Goal: Task Accomplishment & Management: Manage account settings

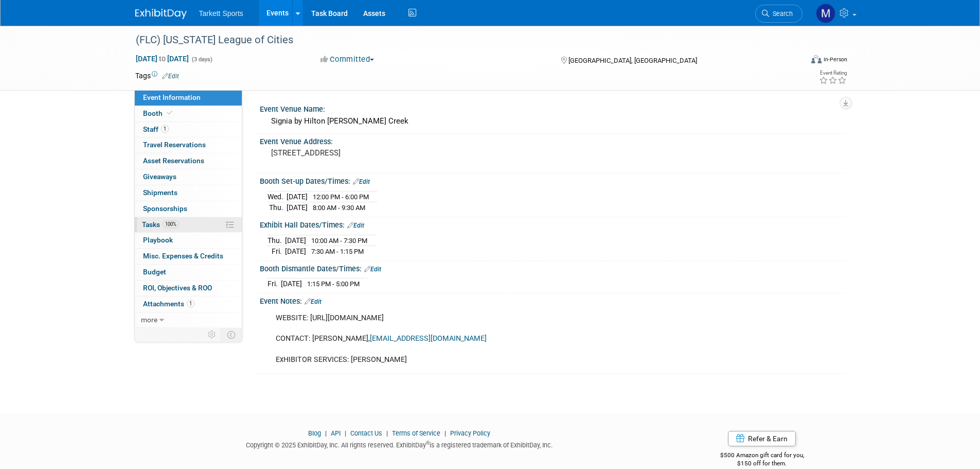
click at [201, 226] on link "100% Tasks 100%" at bounding box center [188, 224] width 107 height 15
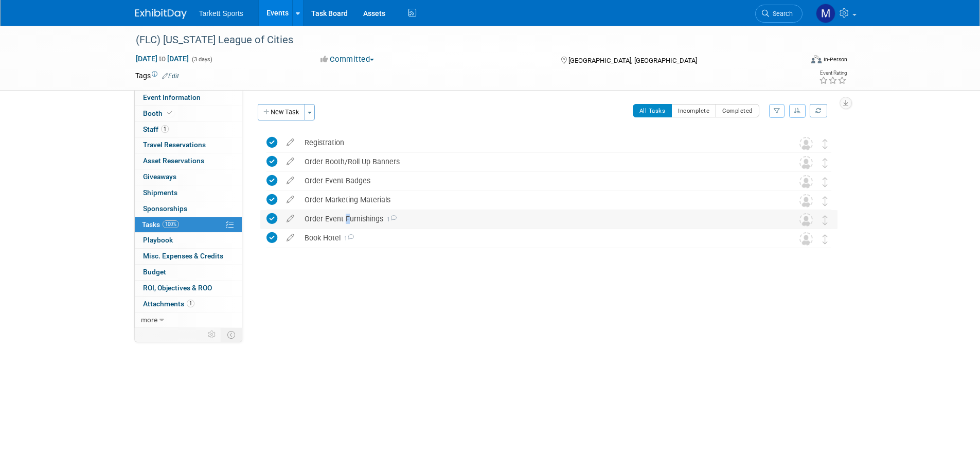
click at [343, 214] on div "Order Event Furnishings 1" at bounding box center [539, 218] width 480 height 17
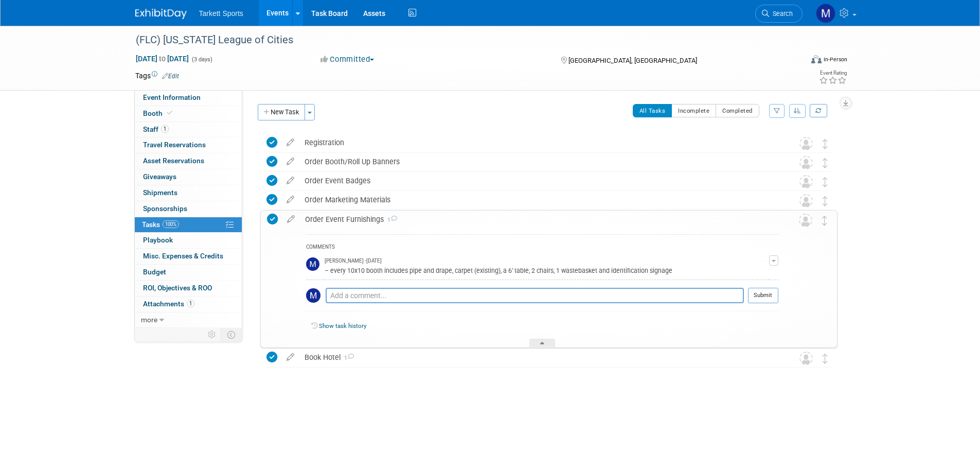
click at [360, 216] on div "Order Event Furnishings 1" at bounding box center [539, 218] width 478 height 17
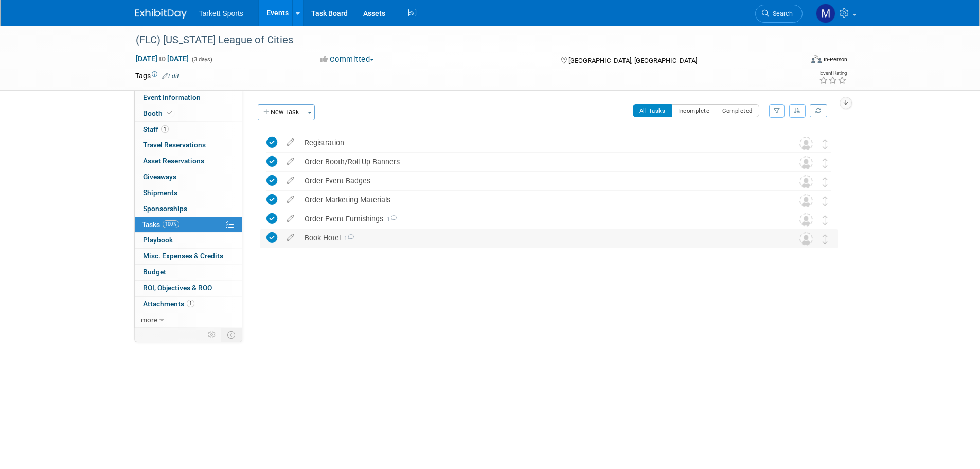
click at [362, 231] on div "Book Hotel 1" at bounding box center [539, 237] width 480 height 17
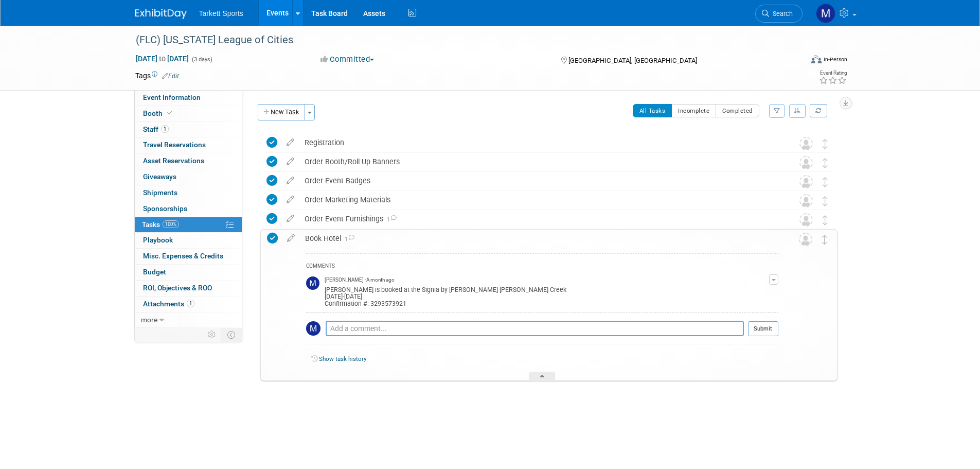
click at [362, 231] on div "Book Hotel 1" at bounding box center [539, 237] width 478 height 17
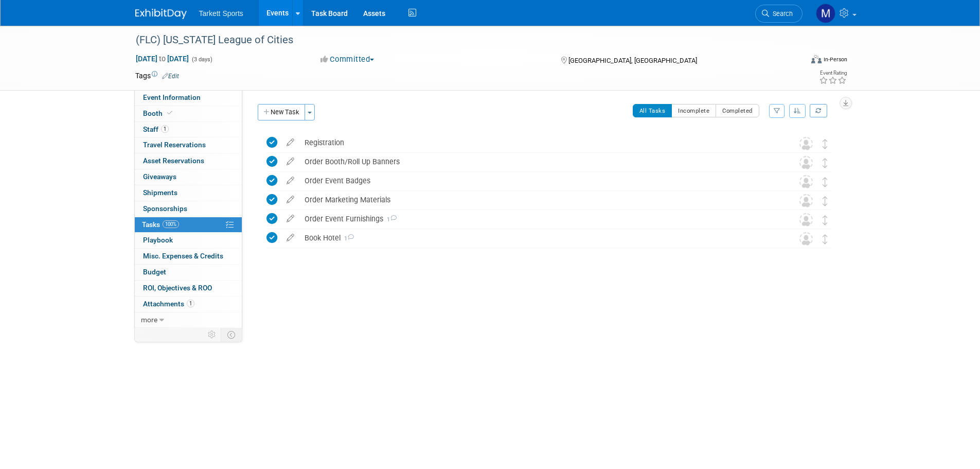
click at [262, 8] on link "Events" at bounding box center [278, 13] width 38 height 26
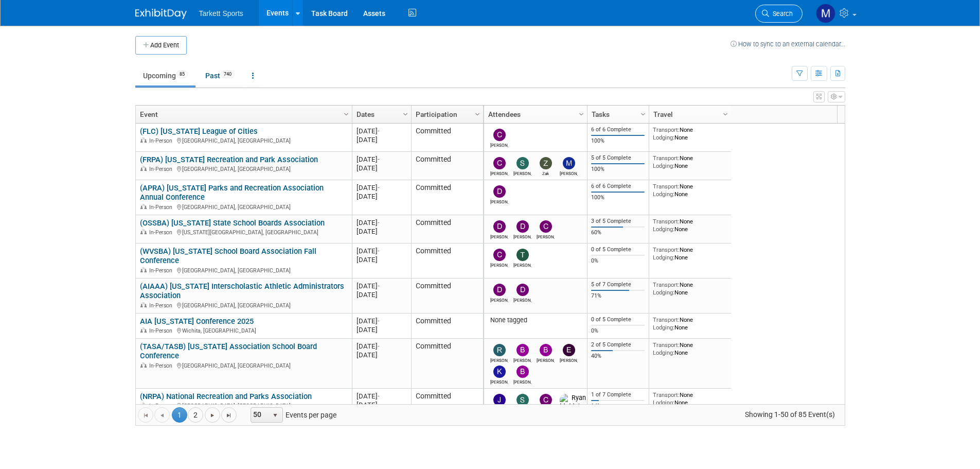
click at [785, 13] on span "Search" at bounding box center [781, 14] width 24 height 8
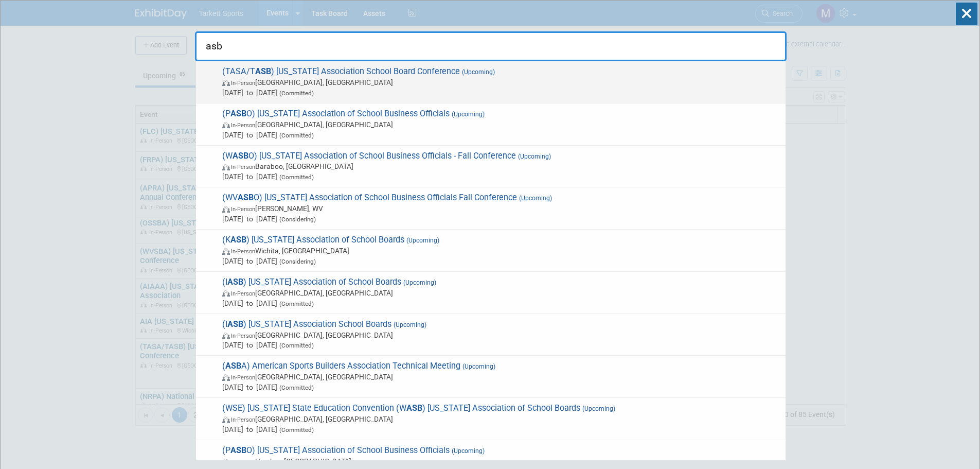
type input "asba"
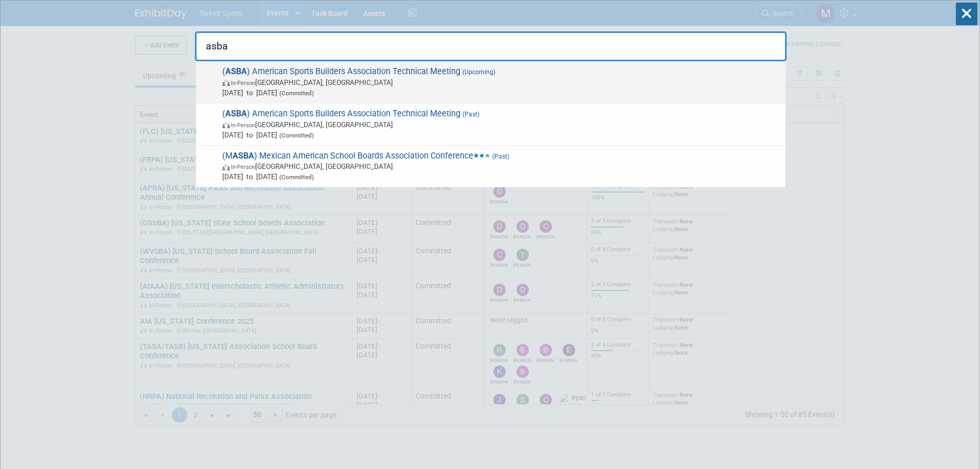
click at [302, 88] on span "Dec 2, 2025 to Dec 5, 2025 (Committed)" at bounding box center [501, 92] width 558 height 10
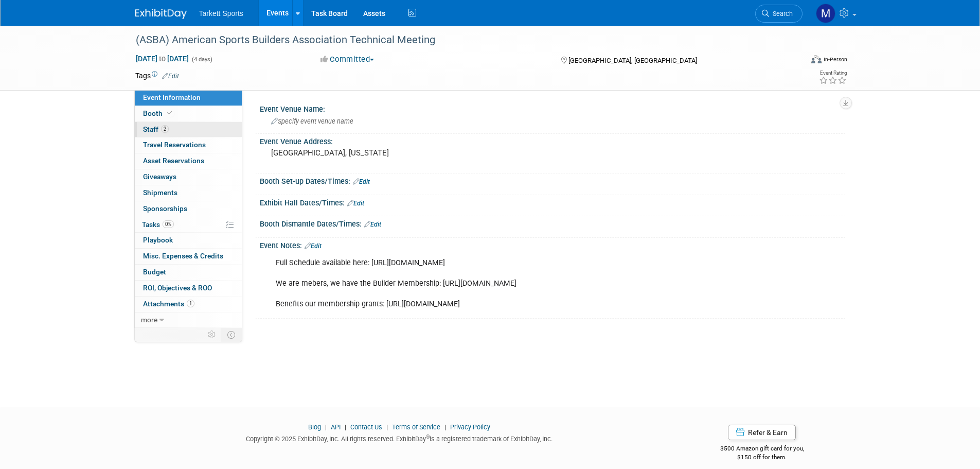
click at [182, 126] on link "2 Staff 2" at bounding box center [188, 129] width 107 height 15
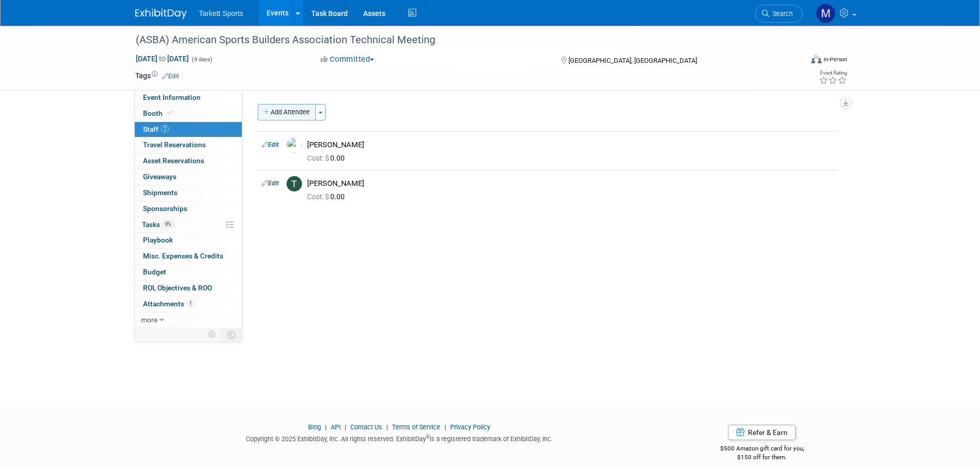
click at [296, 111] on button "Add Attendee" at bounding box center [287, 112] width 58 height 16
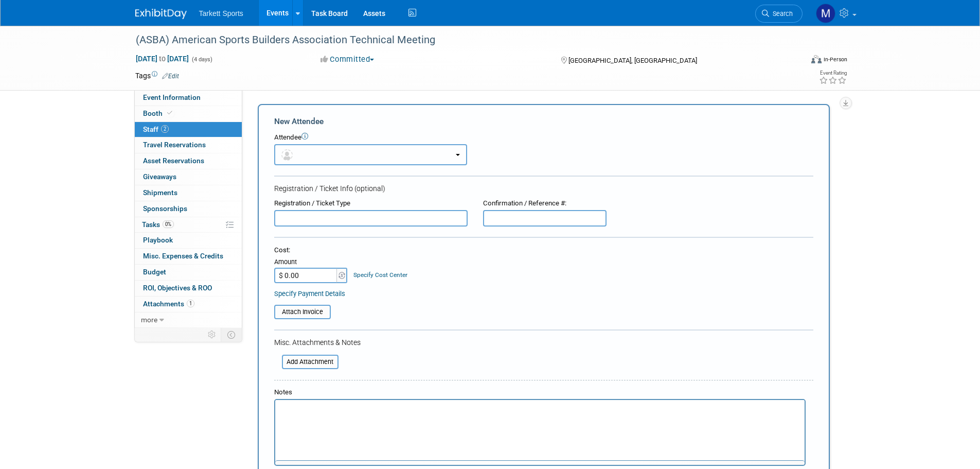
click at [313, 150] on button "button" at bounding box center [370, 154] width 193 height 21
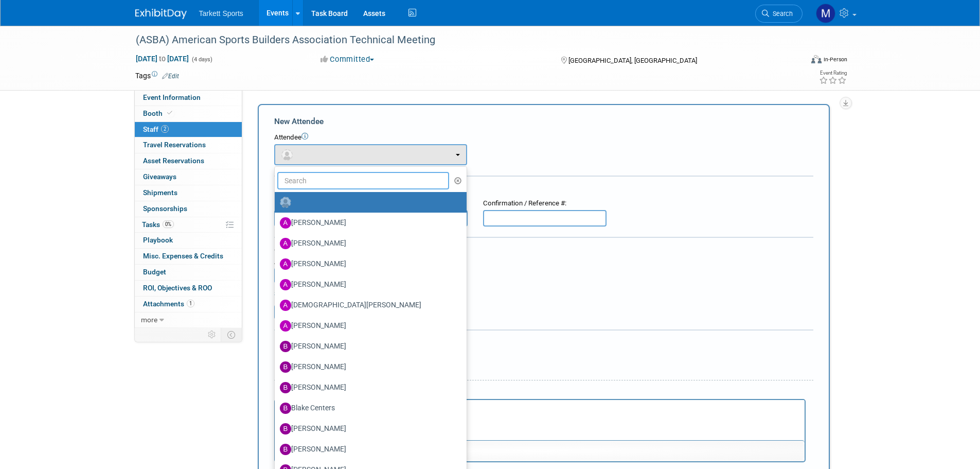
click at [320, 178] on input "text" at bounding box center [363, 180] width 172 height 17
type input "ste"
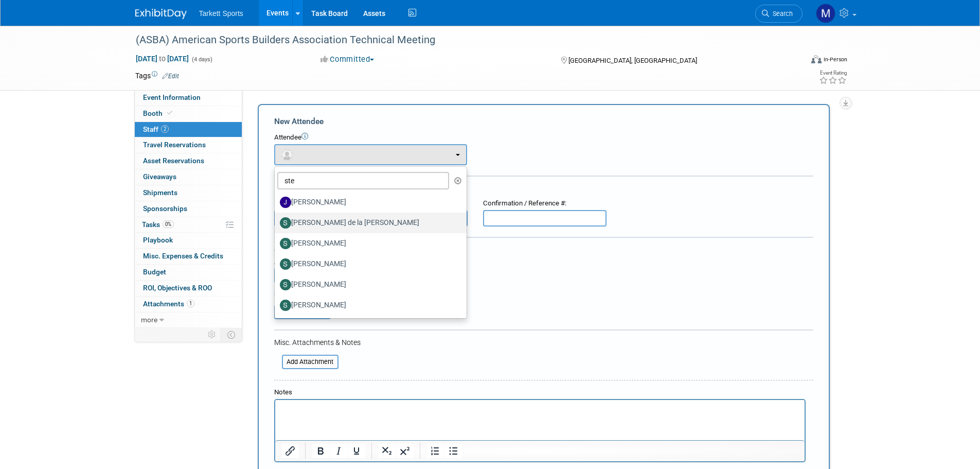
click at [373, 220] on label "[PERSON_NAME] de la [PERSON_NAME]" at bounding box center [368, 223] width 176 height 16
click at [276, 220] on input "[PERSON_NAME] de la [PERSON_NAME]" at bounding box center [273, 221] width 7 height 7
select select "2b350c2b-6945-4b9a-9d92-3f649a7ff001"
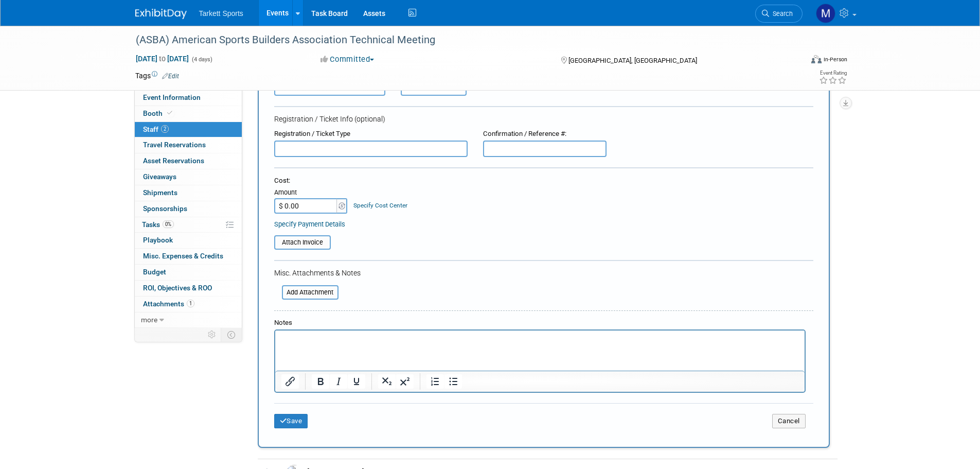
scroll to position [103, 0]
drag, startPoint x: 302, startPoint y: 424, endPoint x: 295, endPoint y: 419, distance: 8.4
click at [302, 422] on button "Save" at bounding box center [291, 420] width 34 height 14
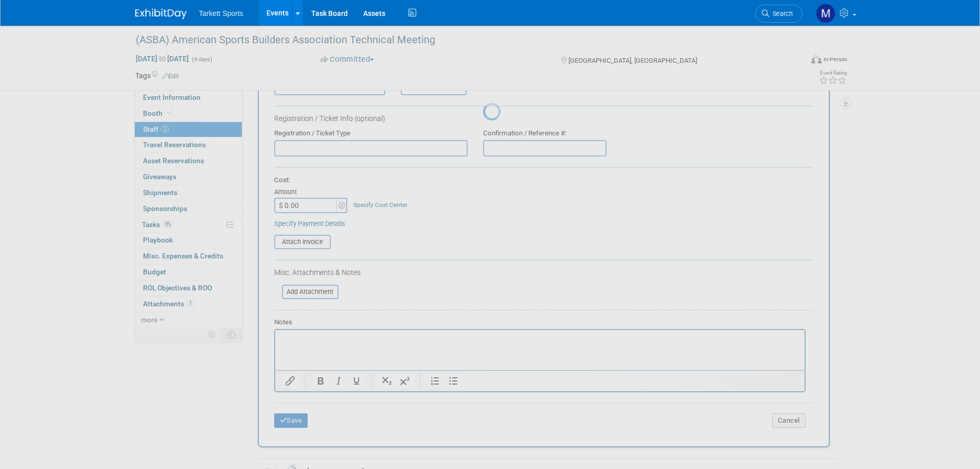
scroll to position [10, 0]
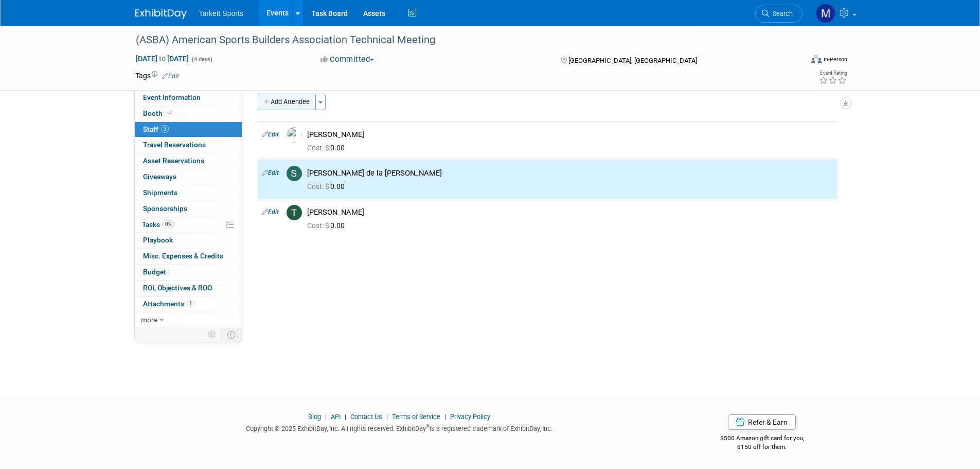
click at [286, 107] on button "Add Attendee" at bounding box center [287, 102] width 58 height 16
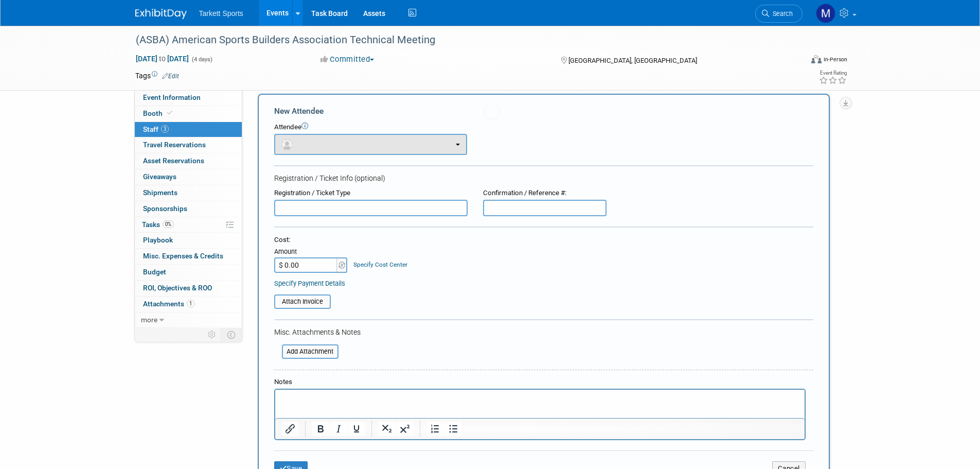
scroll to position [0, 0]
click at [331, 141] on button "button" at bounding box center [370, 144] width 193 height 21
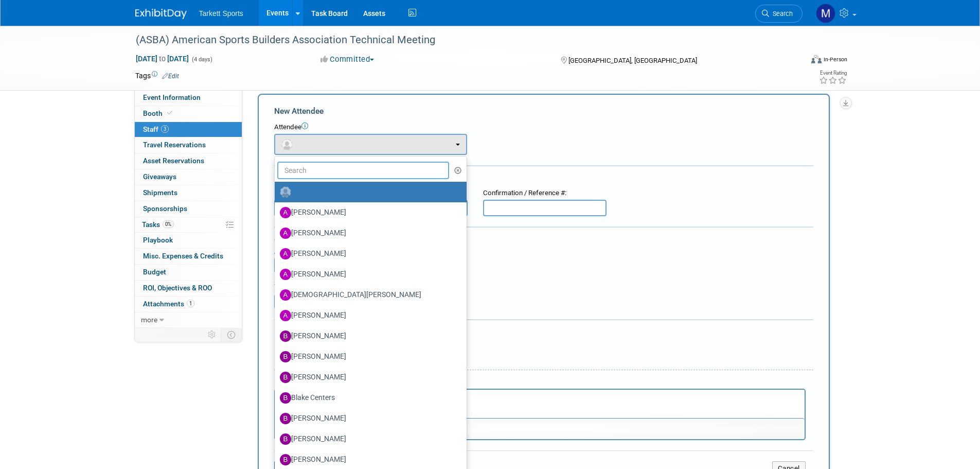
click at [315, 176] on input "text" at bounding box center [363, 170] width 172 height 17
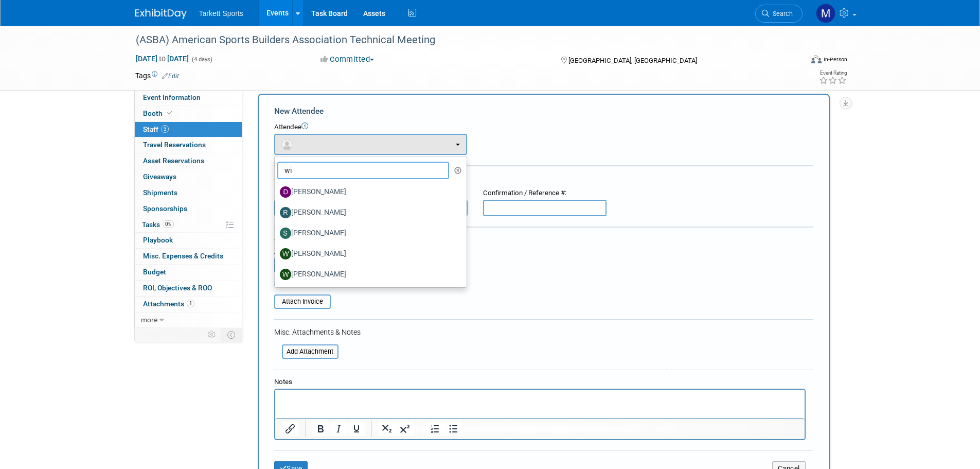
type input "w"
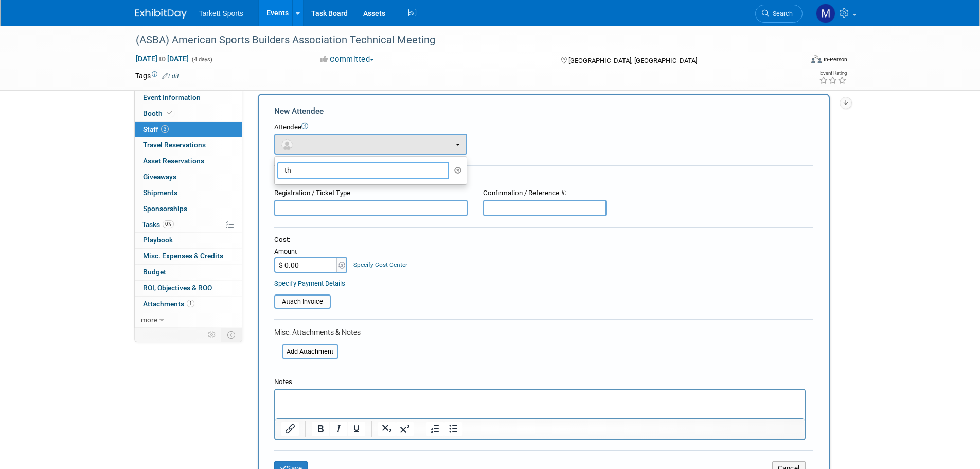
type input "t"
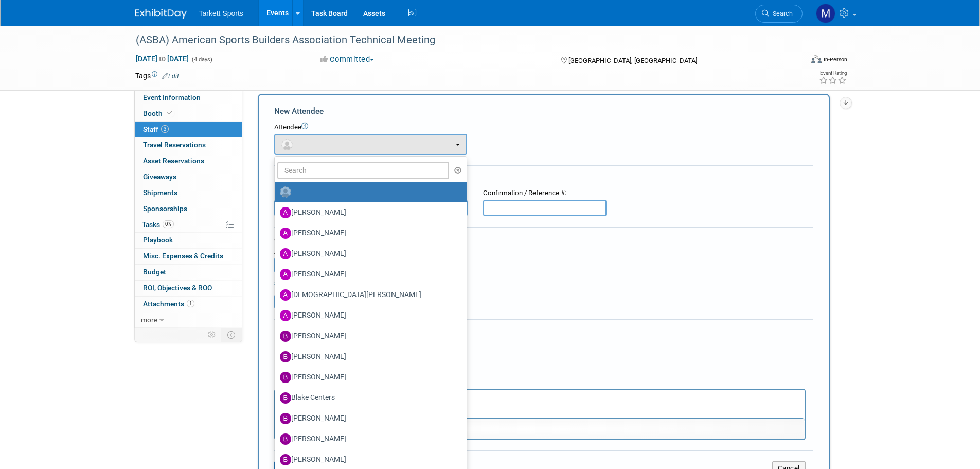
click at [512, 148] on div "Attendee <img src="https://www.exhibitday.com/Images/Unassigned-User-Icon.png" …" at bounding box center [543, 138] width 539 height 32
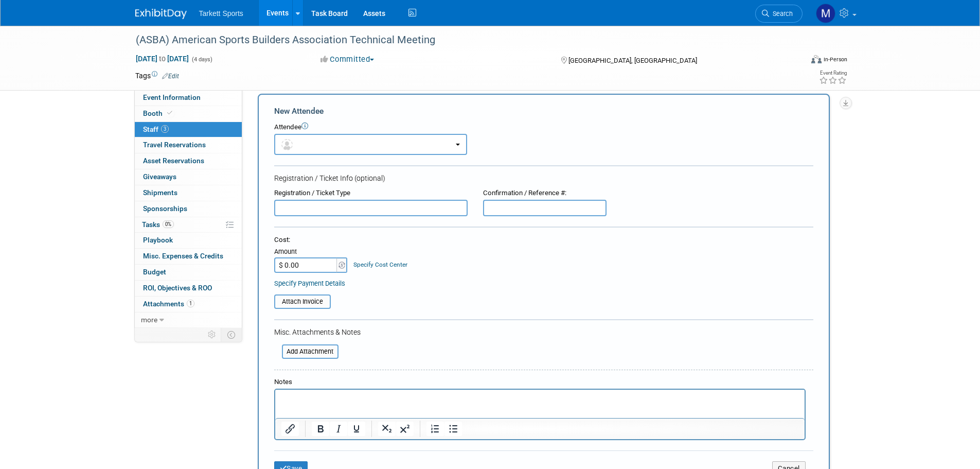
click at [339, 404] on html at bounding box center [539, 396] width 529 height 14
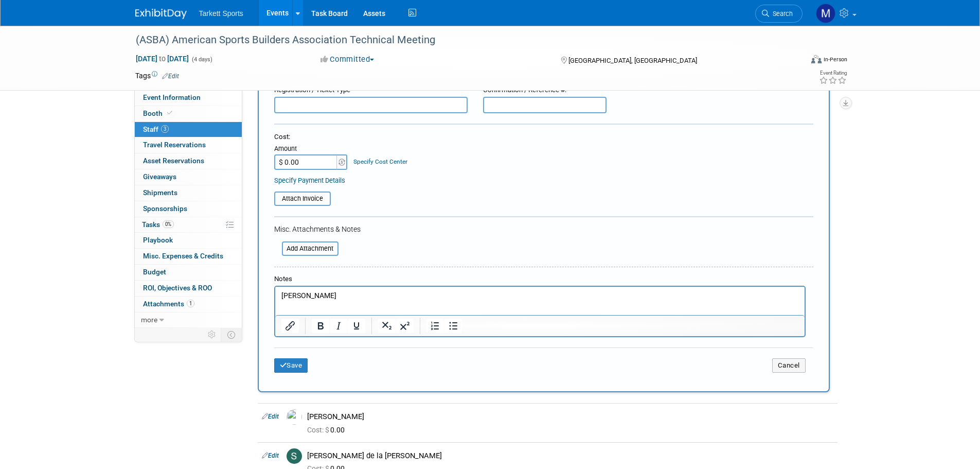
click at [296, 369] on button "Save" at bounding box center [291, 365] width 34 height 14
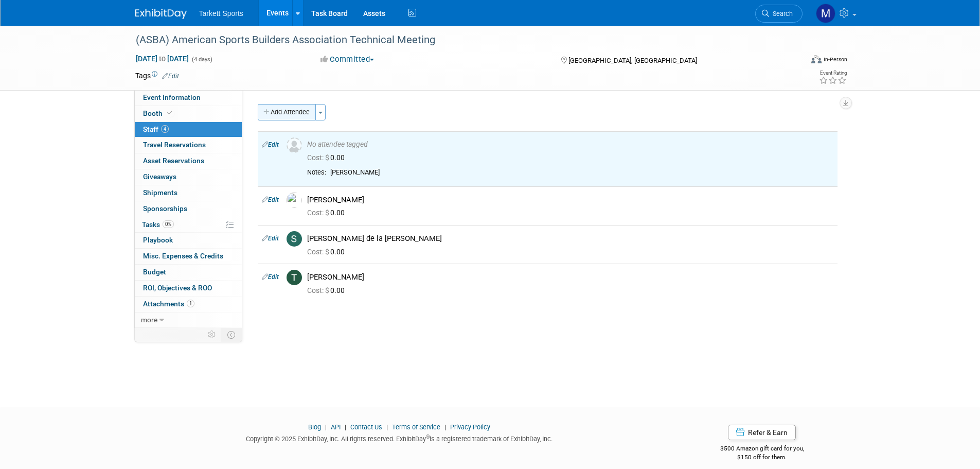
click at [287, 117] on button "Add Attendee" at bounding box center [287, 112] width 58 height 16
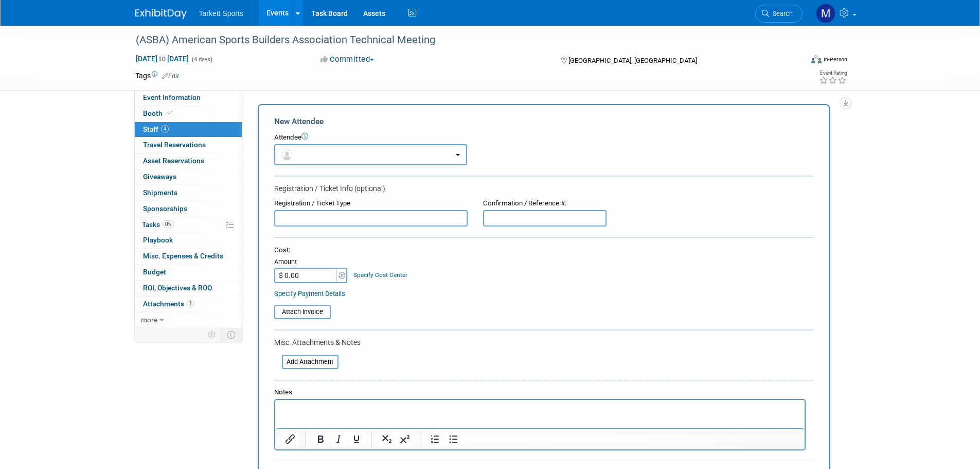
click at [311, 159] on button "button" at bounding box center [370, 154] width 193 height 21
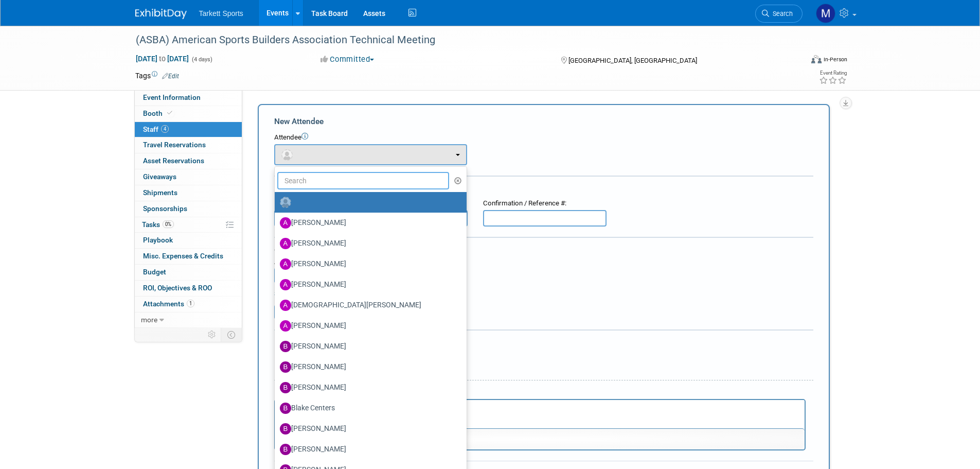
click at [320, 185] on input "text" at bounding box center [363, 180] width 172 height 17
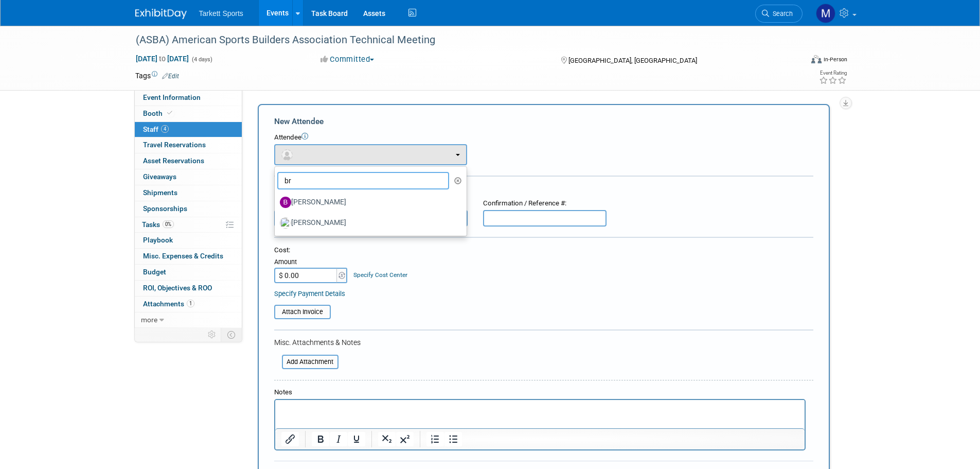
type input "b"
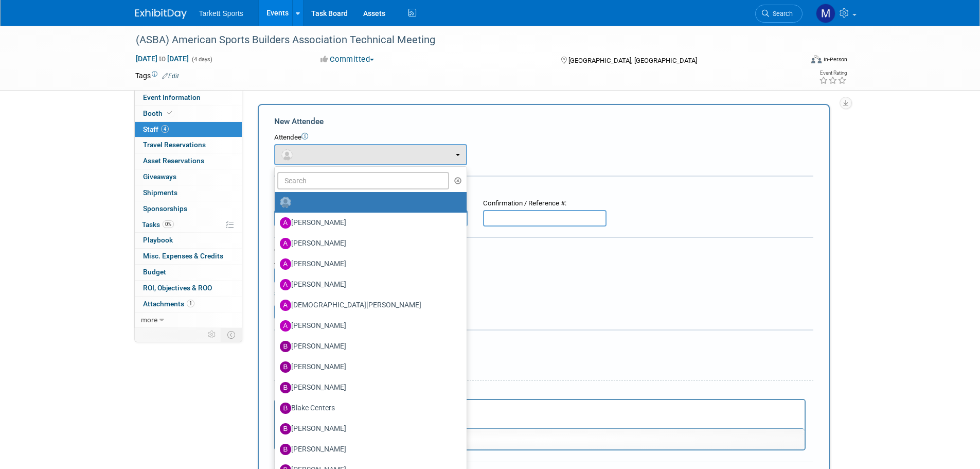
drag, startPoint x: 565, startPoint y: 135, endPoint x: 552, endPoint y: 125, distance: 16.9
click at [565, 135] on div "Attendee" at bounding box center [543, 138] width 539 height 10
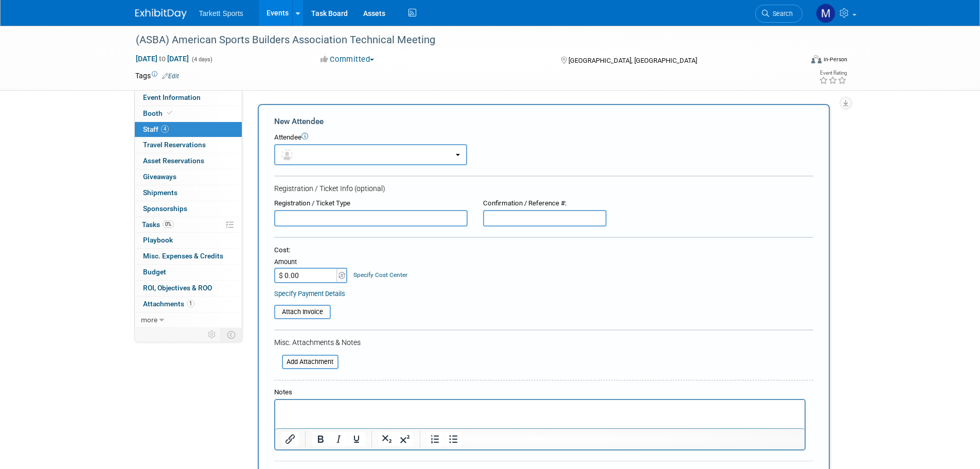
click at [322, 413] on p "Rich Text Area. Press ALT-0 for help." at bounding box center [540, 409] width 518 height 10
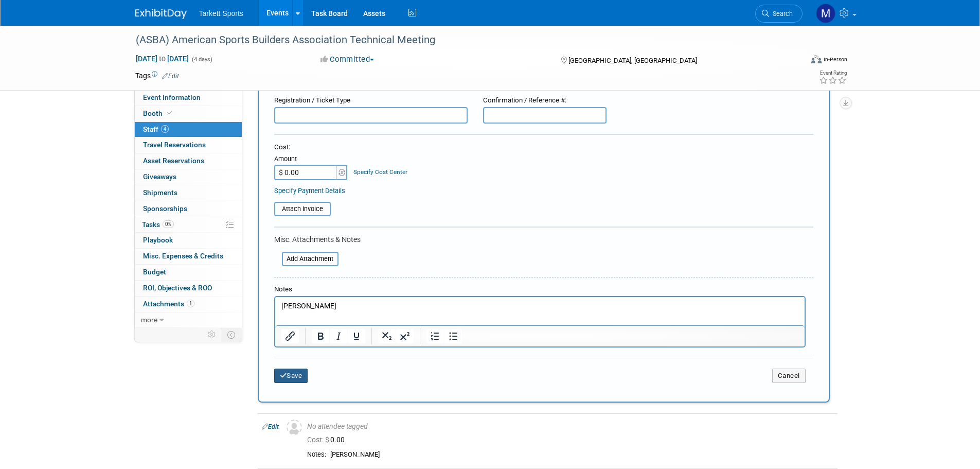
click at [294, 377] on button "Save" at bounding box center [291, 375] width 34 height 14
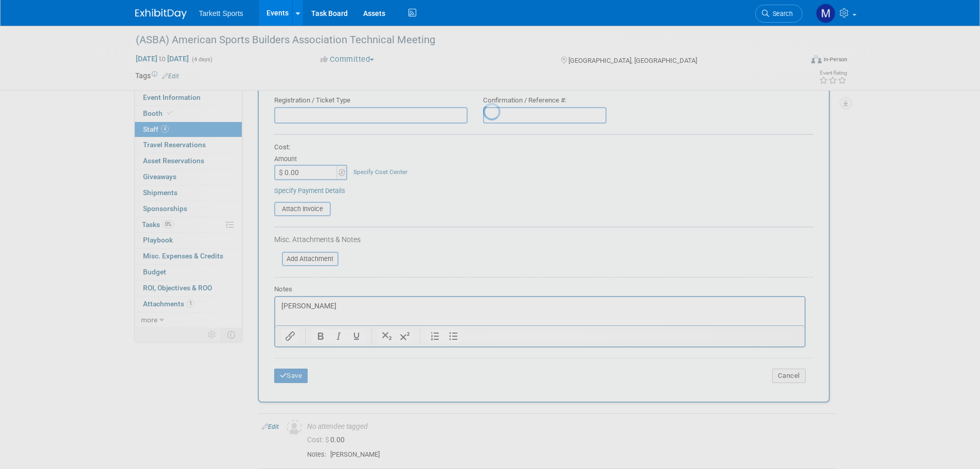
scroll to position [10, 0]
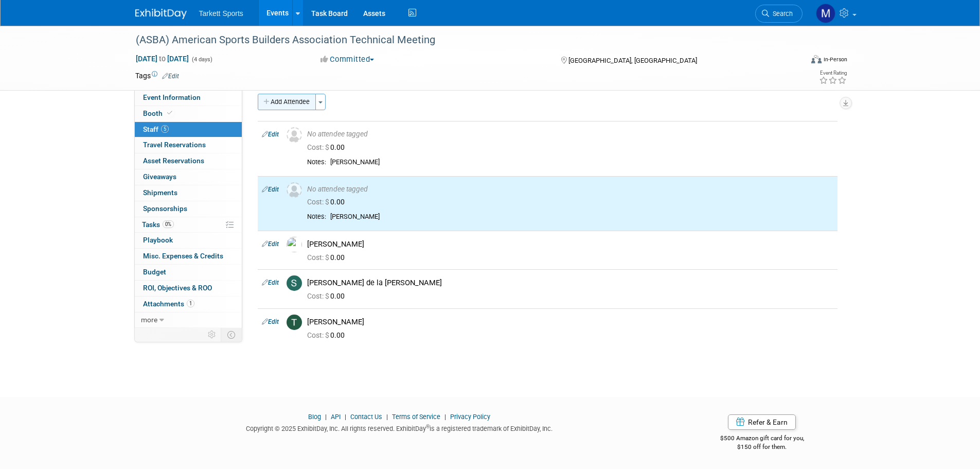
click at [280, 101] on button "Add Attendee" at bounding box center [287, 102] width 58 height 16
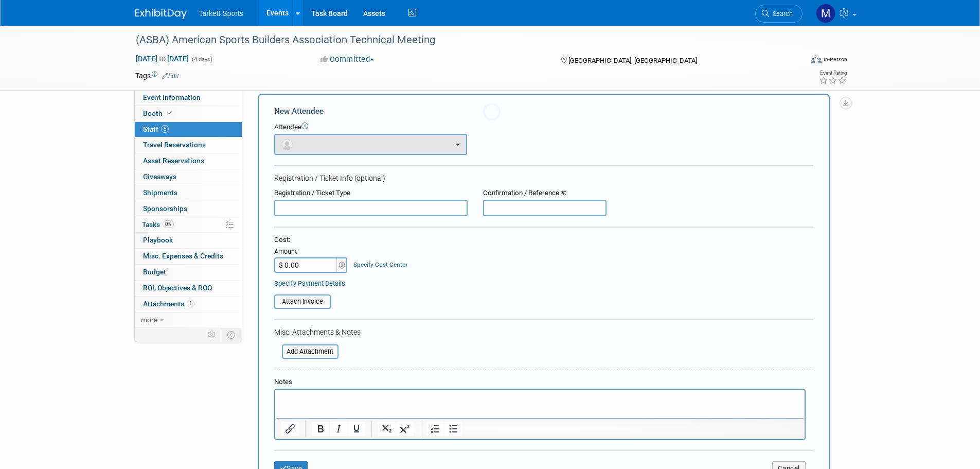
scroll to position [0, 0]
click at [309, 134] on button "button" at bounding box center [370, 144] width 193 height 21
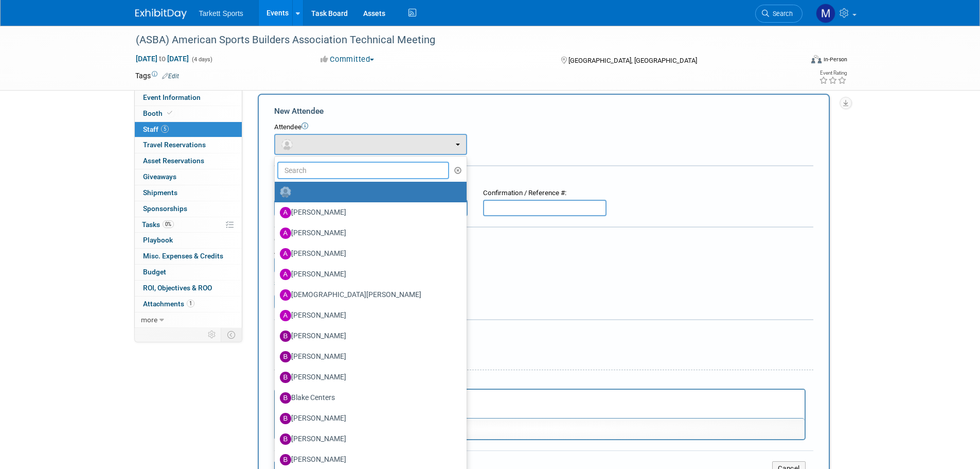
click at [313, 165] on input "text" at bounding box center [363, 170] width 172 height 17
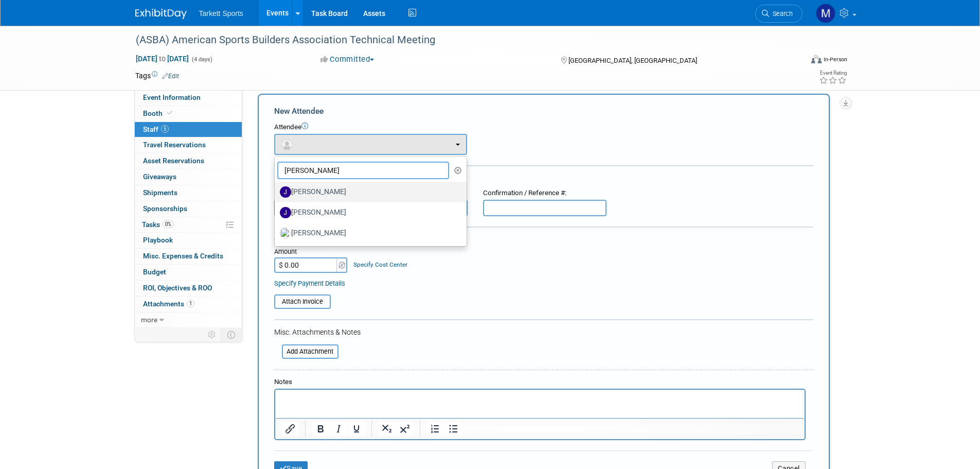
type input "jeff"
click at [314, 197] on label "[PERSON_NAME]" at bounding box center [368, 192] width 176 height 16
click at [276, 194] on input "[PERSON_NAME]" at bounding box center [273, 190] width 7 height 7
select select "9d66a8c0-d46a-48a9-be24-ca126d459498"
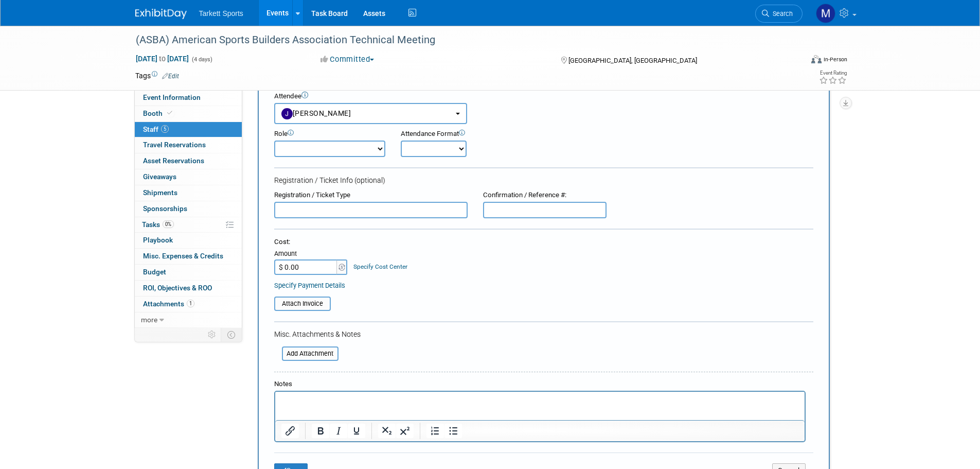
scroll to position [113, 0]
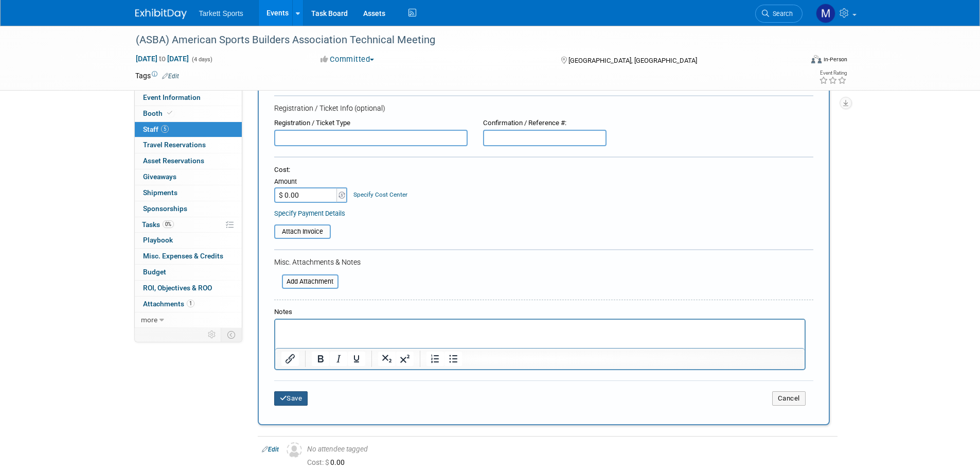
click at [284, 396] on icon "submit" at bounding box center [283, 398] width 7 height 7
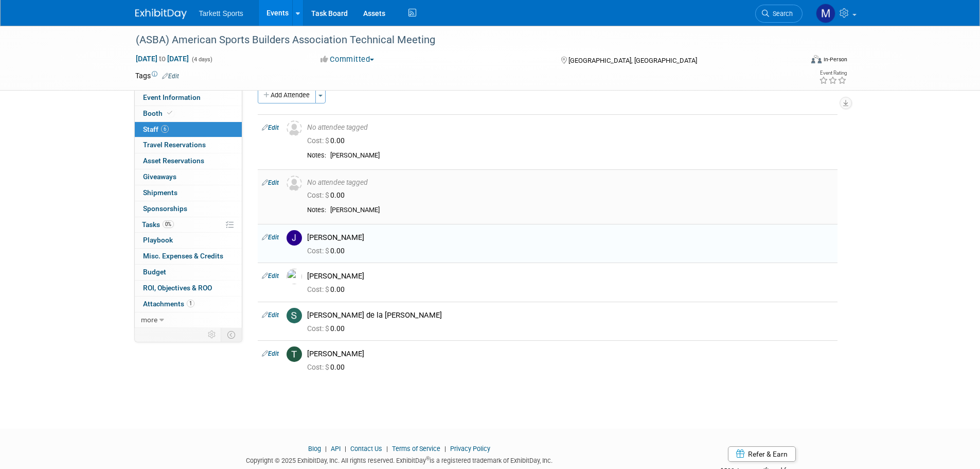
scroll to position [0, 0]
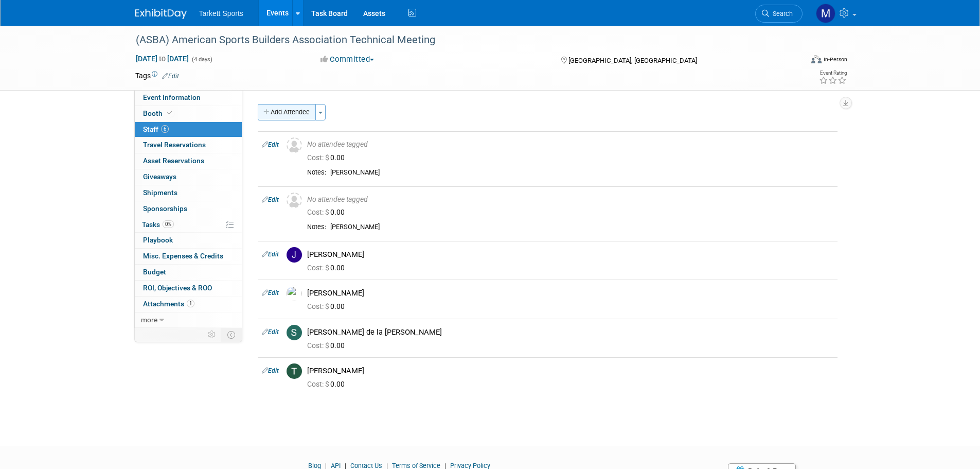
click at [288, 116] on button "Add Attendee" at bounding box center [287, 112] width 58 height 16
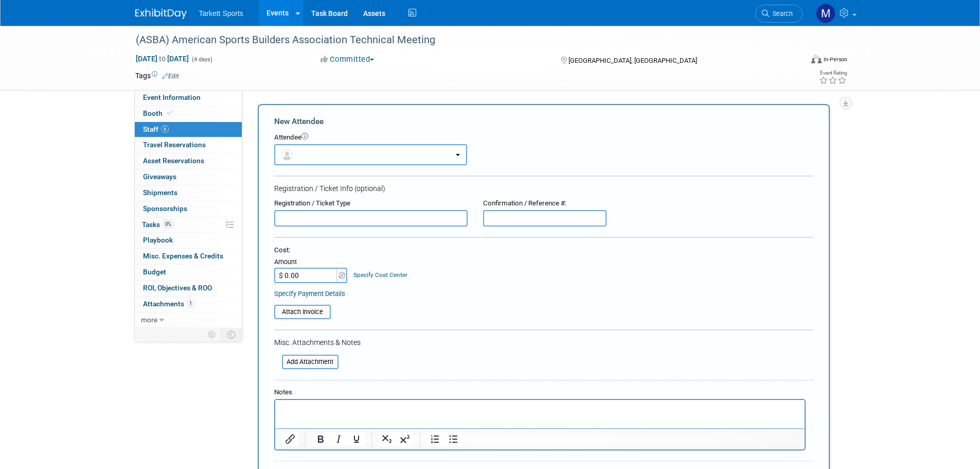
click at [337, 148] on button "button" at bounding box center [370, 154] width 193 height 21
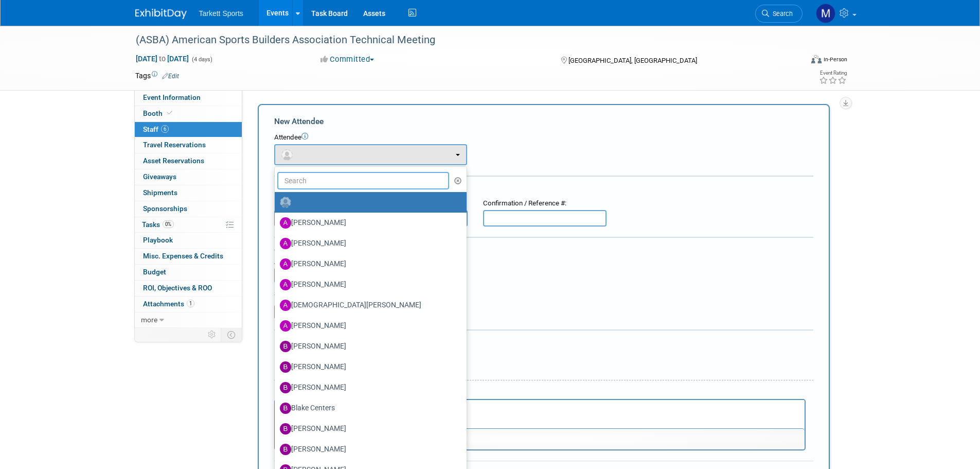
click at [329, 177] on input "text" at bounding box center [363, 180] width 172 height 17
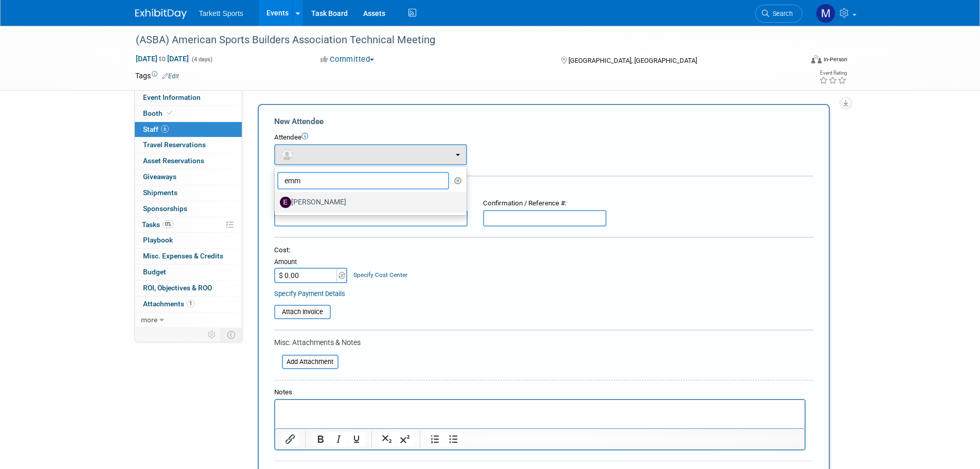
type input "emm"
click at [338, 202] on label "[PERSON_NAME]" at bounding box center [368, 202] width 176 height 16
click at [276, 202] on input "[PERSON_NAME]" at bounding box center [273, 201] width 7 height 7
select select "505f497c-1228-4b6c-b770-80b22fa82dfc"
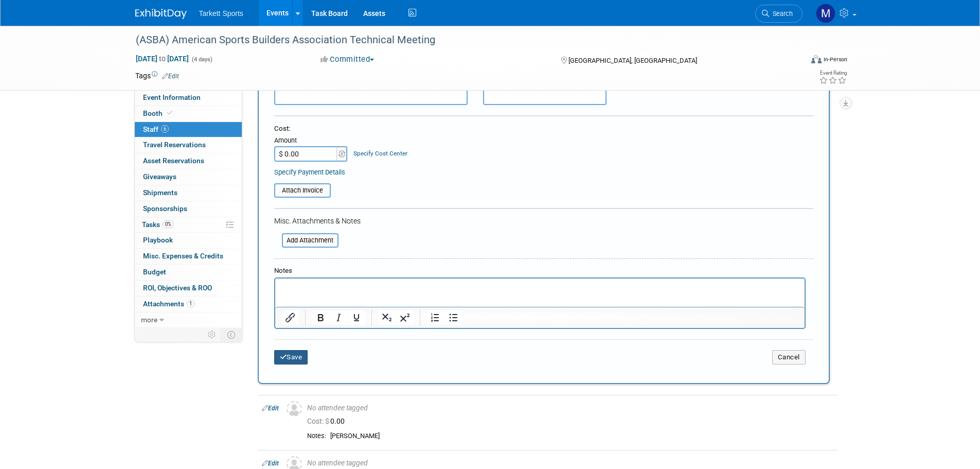
click at [303, 350] on button "Save" at bounding box center [291, 357] width 34 height 14
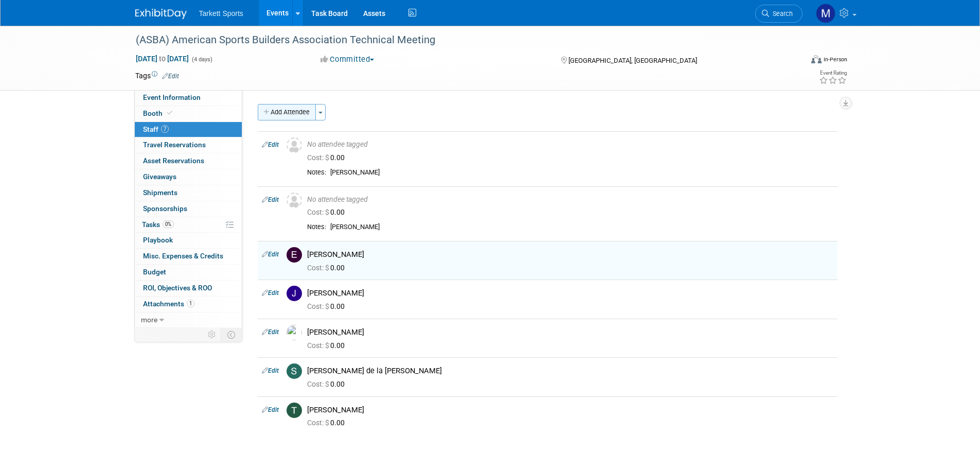
click at [300, 115] on button "Add Attendee" at bounding box center [287, 112] width 58 height 16
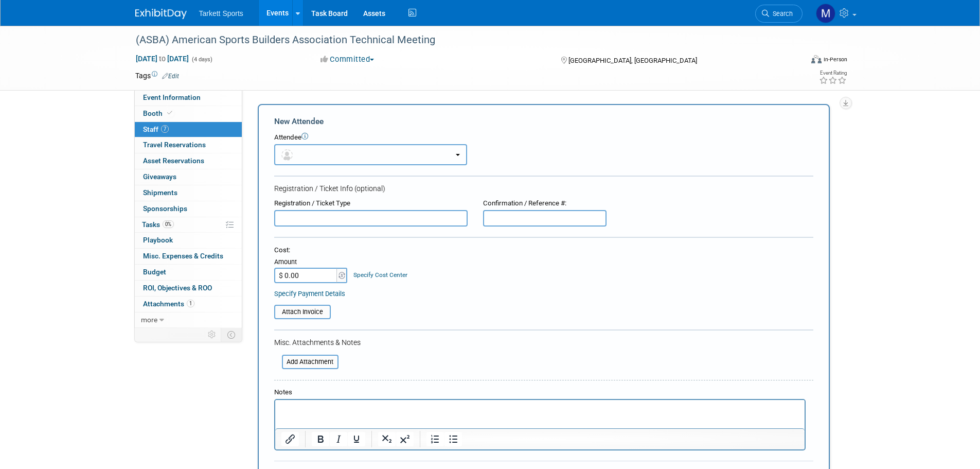
click at [314, 149] on button "button" at bounding box center [370, 154] width 193 height 21
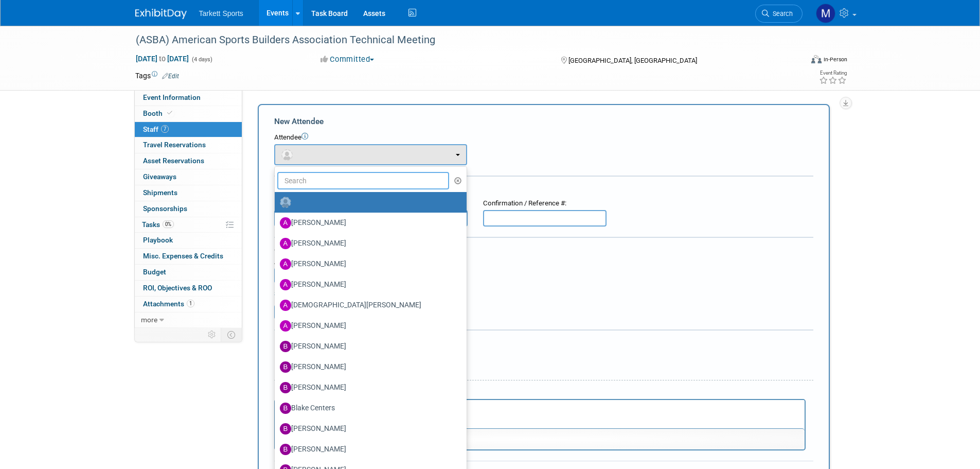
click at [323, 180] on input "text" at bounding box center [363, 180] width 172 height 17
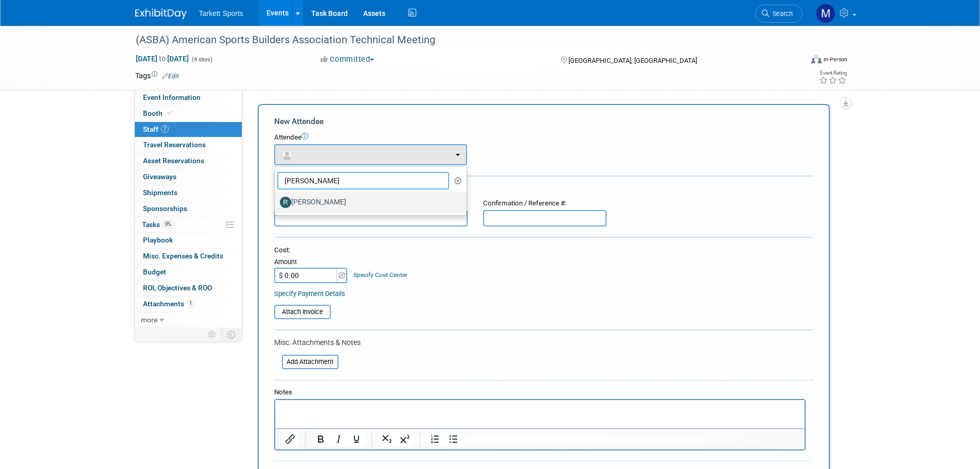
type input "robin"
click at [342, 202] on label "[PERSON_NAME]" at bounding box center [368, 202] width 176 height 16
click at [276, 202] on input "[PERSON_NAME]" at bounding box center [273, 201] width 7 height 7
select select "b8b8a9f9-4f75-43a9-bb0e-d21ec3ae5e67"
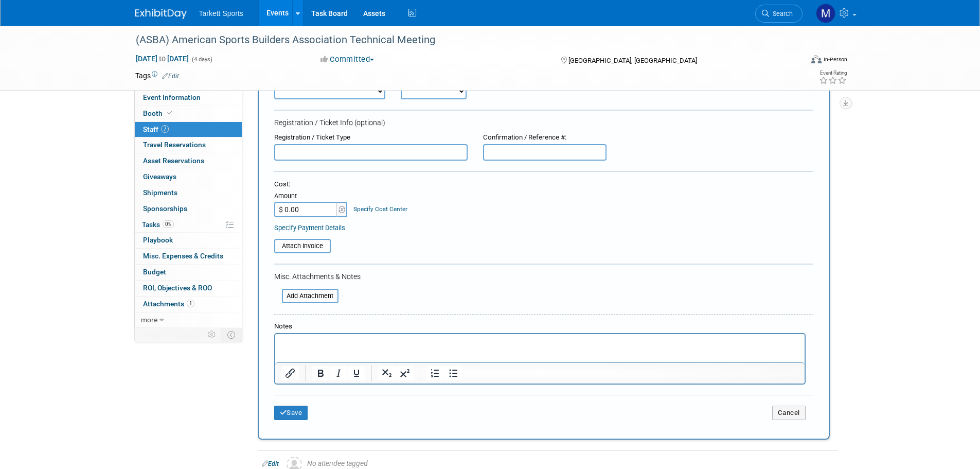
scroll to position [103, 0]
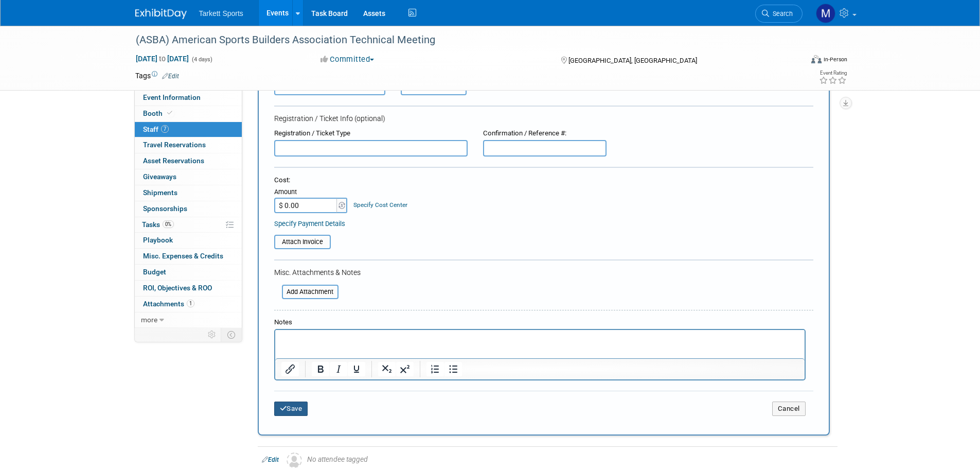
click at [288, 404] on button "Save" at bounding box center [291, 408] width 34 height 14
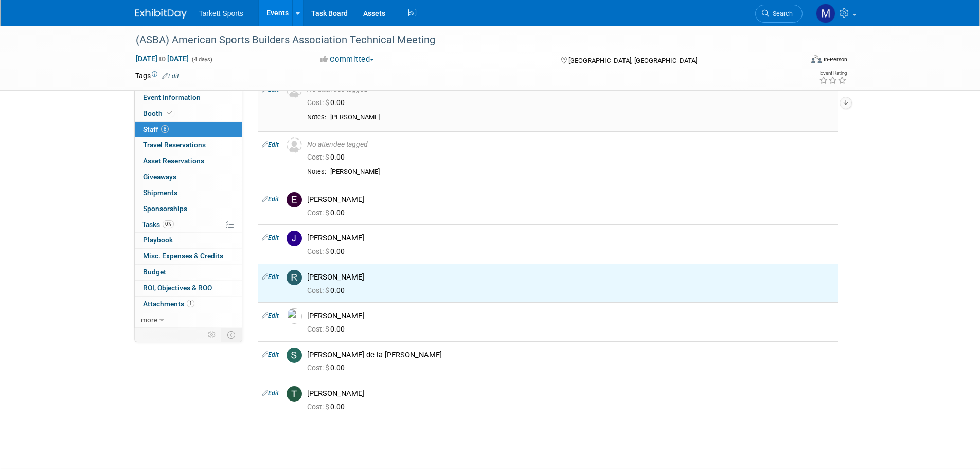
scroll to position [0, 0]
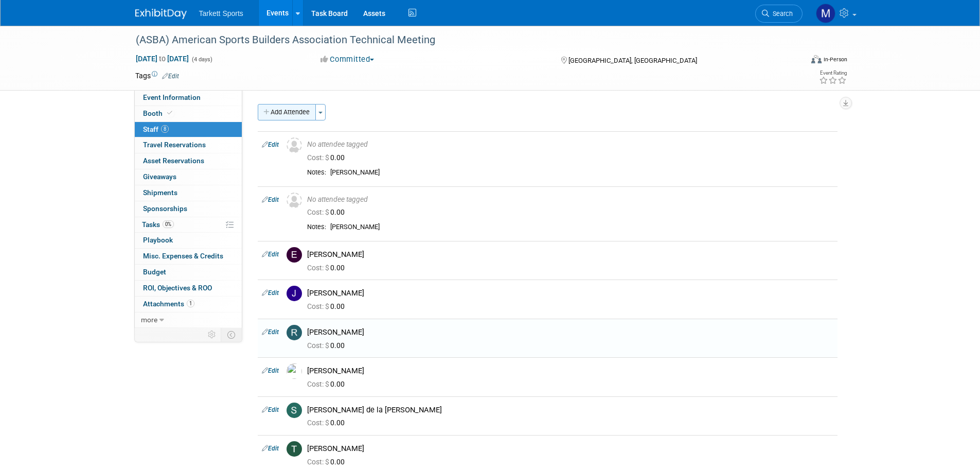
click at [296, 113] on button "Add Attendee" at bounding box center [287, 112] width 58 height 16
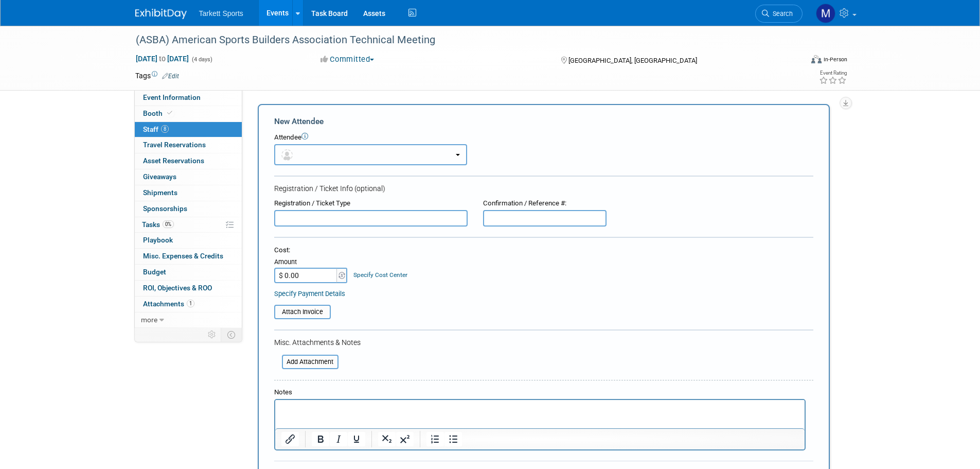
click at [317, 153] on button "button" at bounding box center [370, 154] width 193 height 21
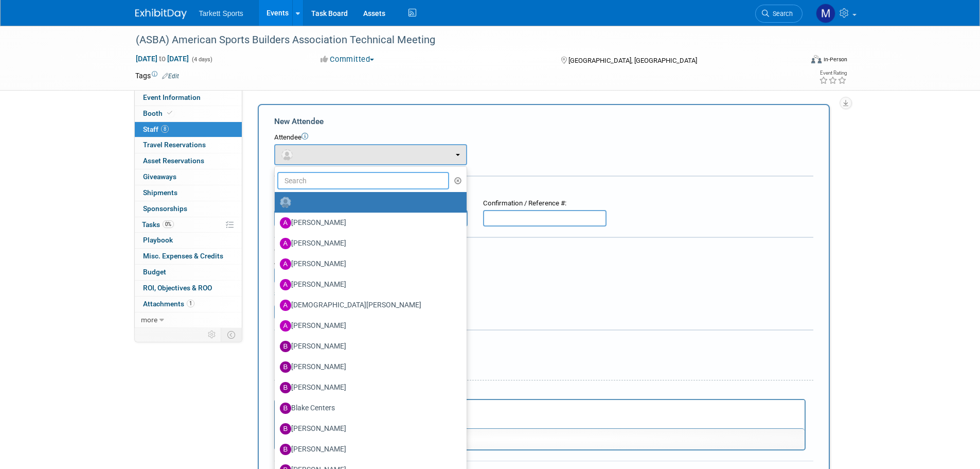
click at [323, 178] on input "text" at bounding box center [363, 180] width 172 height 17
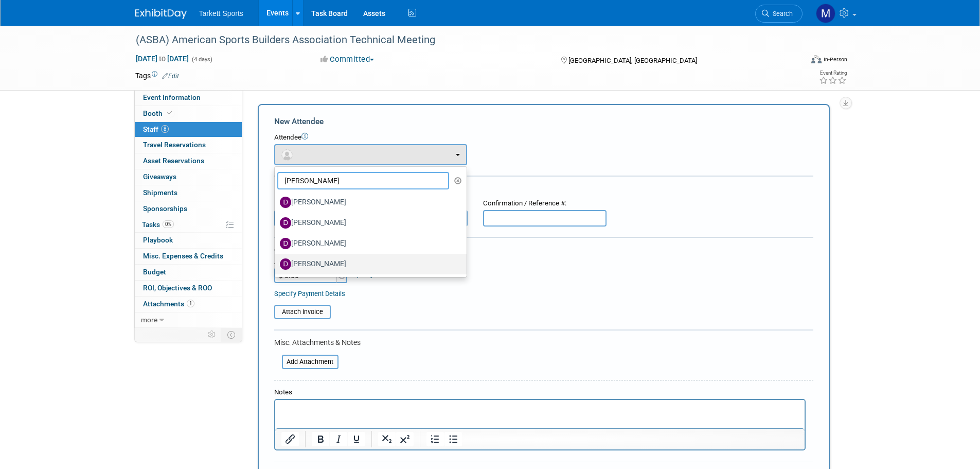
type input "david"
click at [324, 260] on label "David Dwyer" at bounding box center [368, 264] width 176 height 16
click at [276, 260] on input "David Dwyer" at bounding box center [273, 262] width 7 height 7
select select "d0049554-5452-4f99-93d4-df3cfbcc2922"
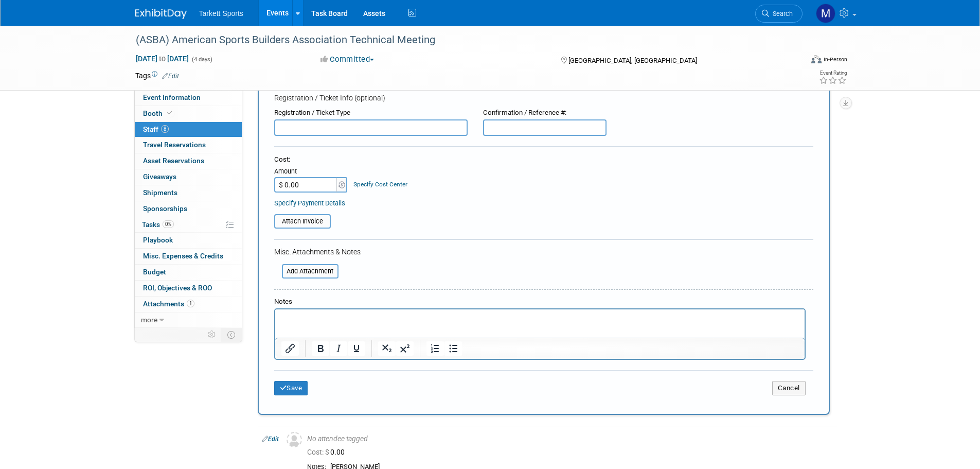
scroll to position [154, 0]
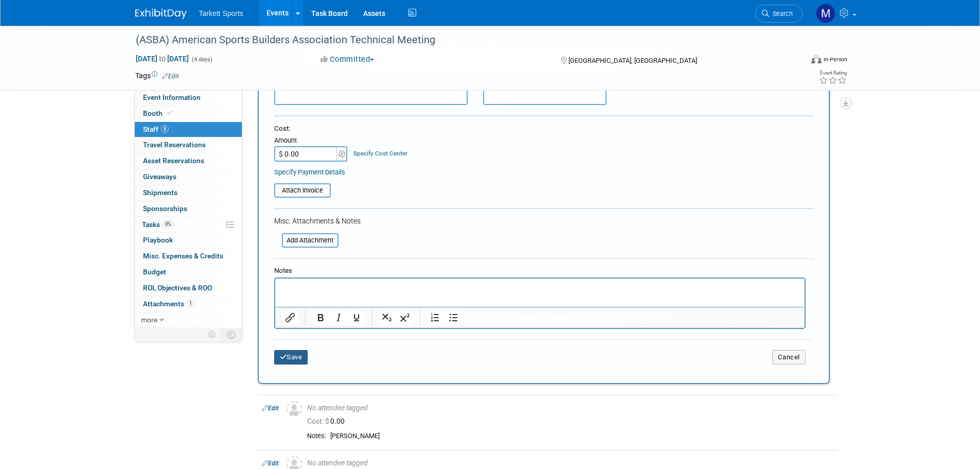
click at [290, 359] on button "Save" at bounding box center [291, 357] width 34 height 14
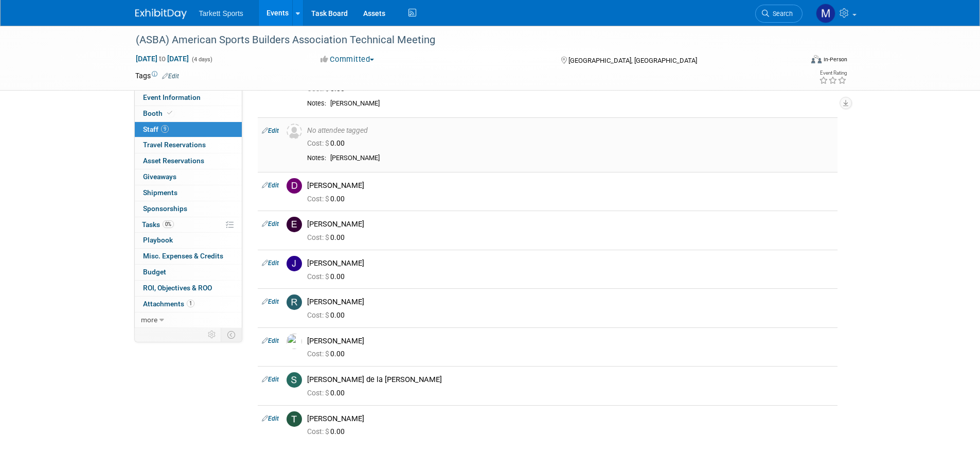
scroll to position [0, 0]
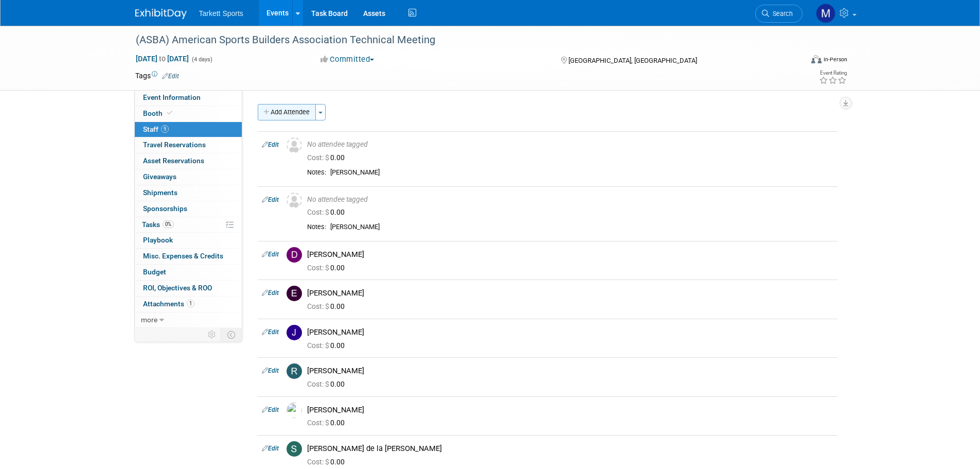
click at [298, 119] on button "Add Attendee" at bounding box center [287, 112] width 58 height 16
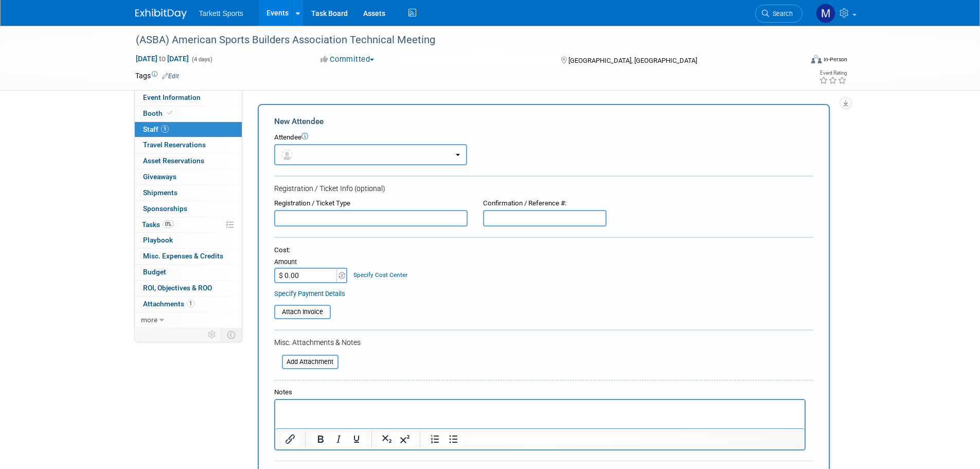
click at [324, 152] on button "button" at bounding box center [370, 154] width 193 height 21
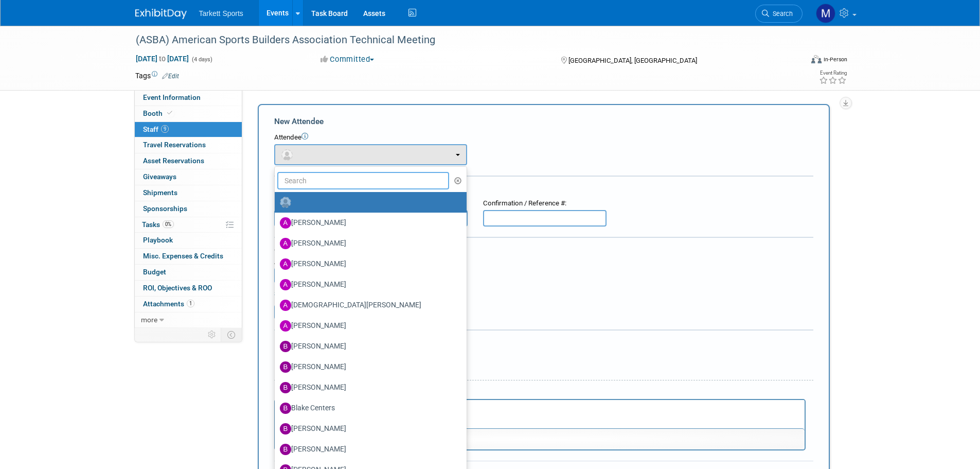
click at [347, 186] on input "text" at bounding box center [363, 180] width 172 height 17
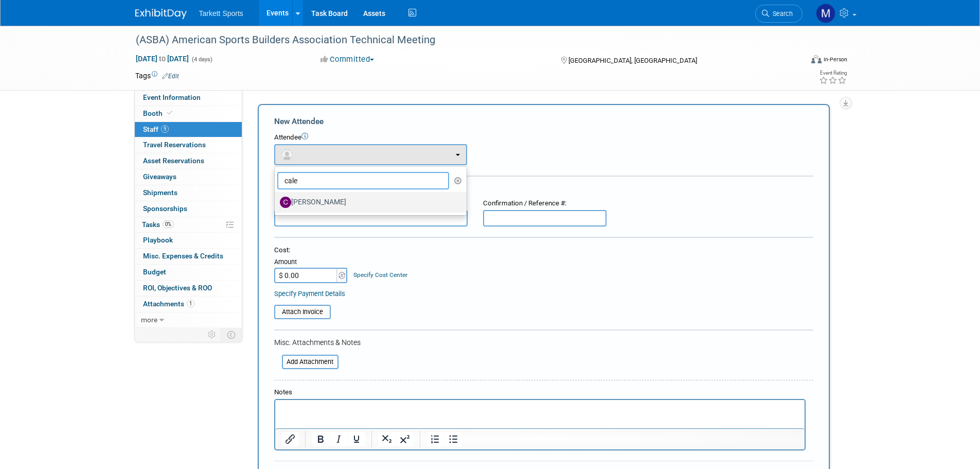
type input "cale"
click at [354, 204] on label "Cale Hayes" at bounding box center [368, 202] width 176 height 16
click at [276, 204] on input "Cale Hayes" at bounding box center [273, 201] width 7 height 7
select select "c2fc0a94-5526-4a72-987a-7befbf119a6c"
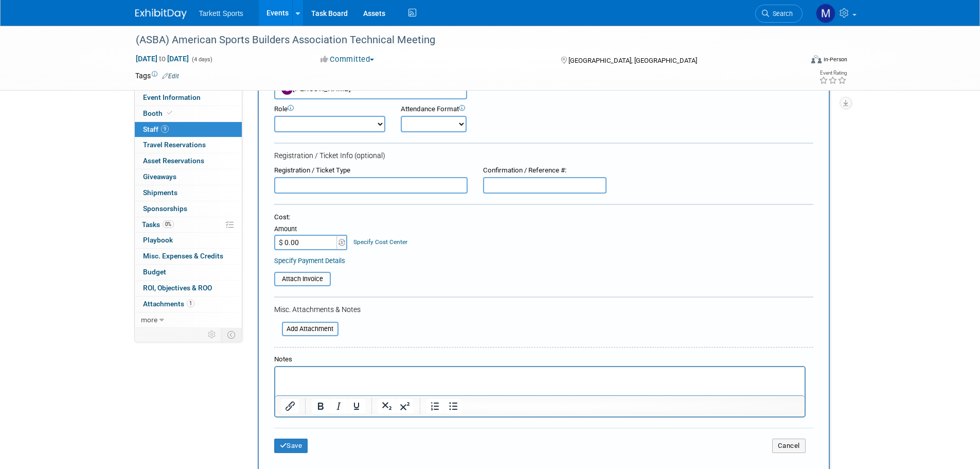
scroll to position [154, 0]
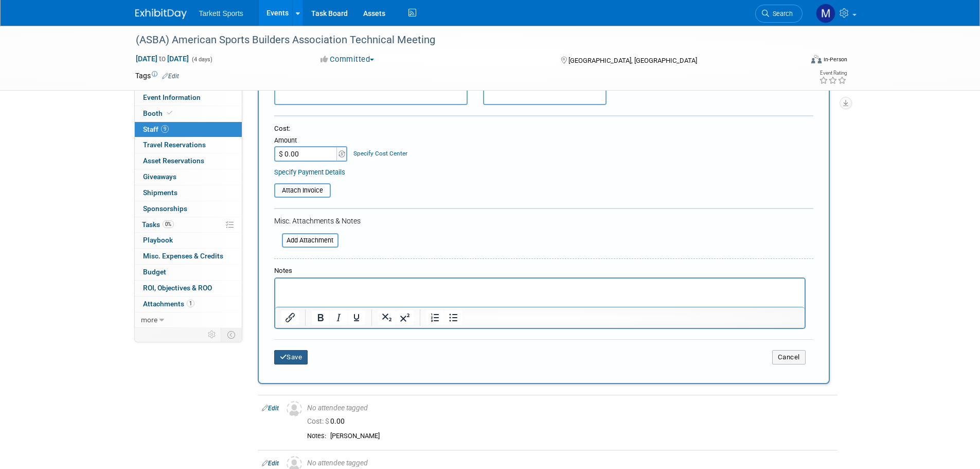
click at [298, 353] on button "Save" at bounding box center [291, 357] width 34 height 14
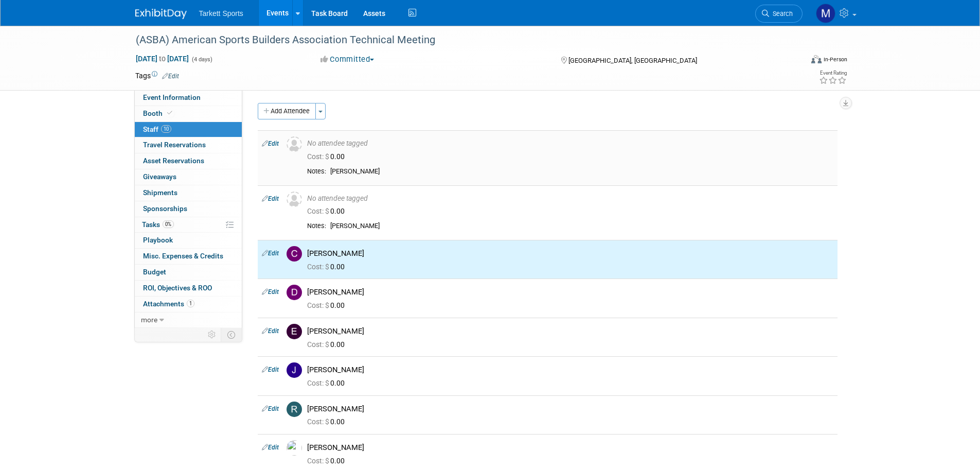
scroll to position [0, 0]
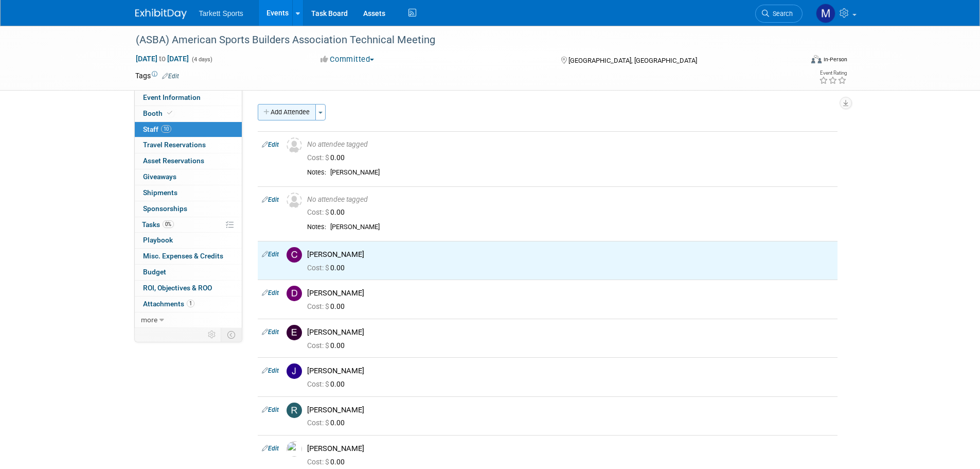
click at [285, 112] on button "Add Attendee" at bounding box center [287, 112] width 58 height 16
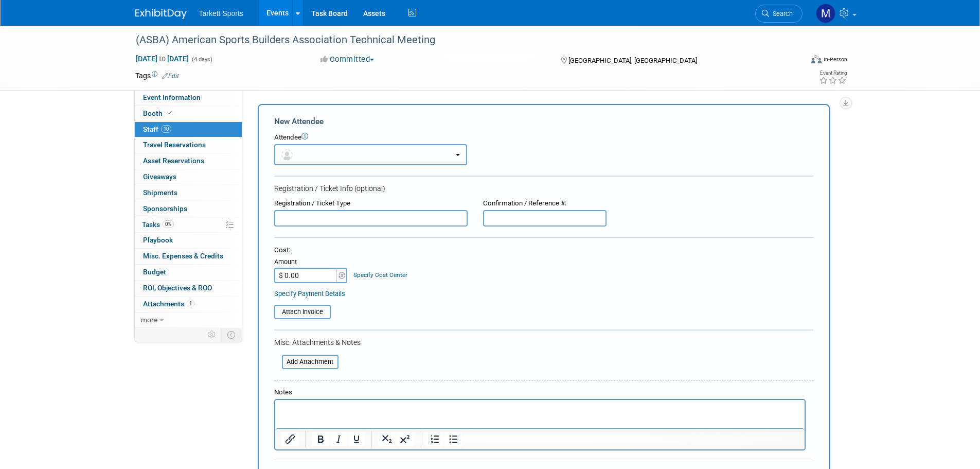
click at [302, 155] on button "button" at bounding box center [370, 154] width 193 height 21
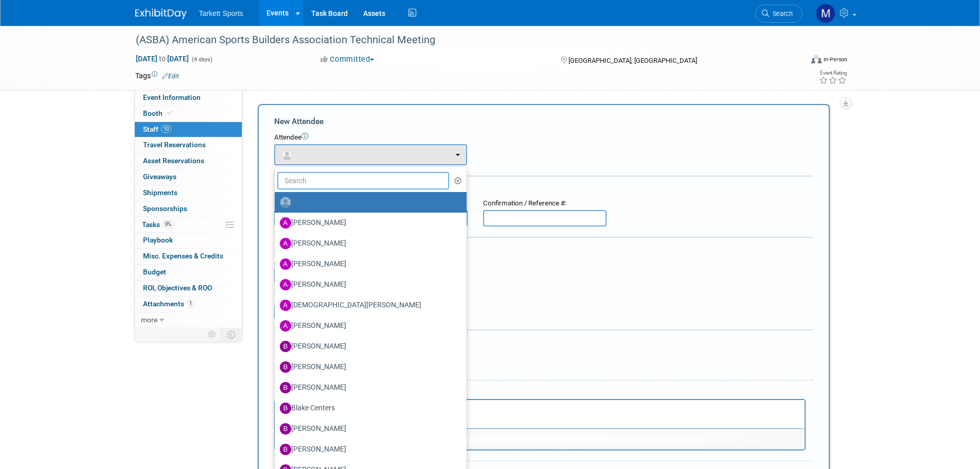
click at [314, 178] on input "text" at bounding box center [363, 180] width 172 height 17
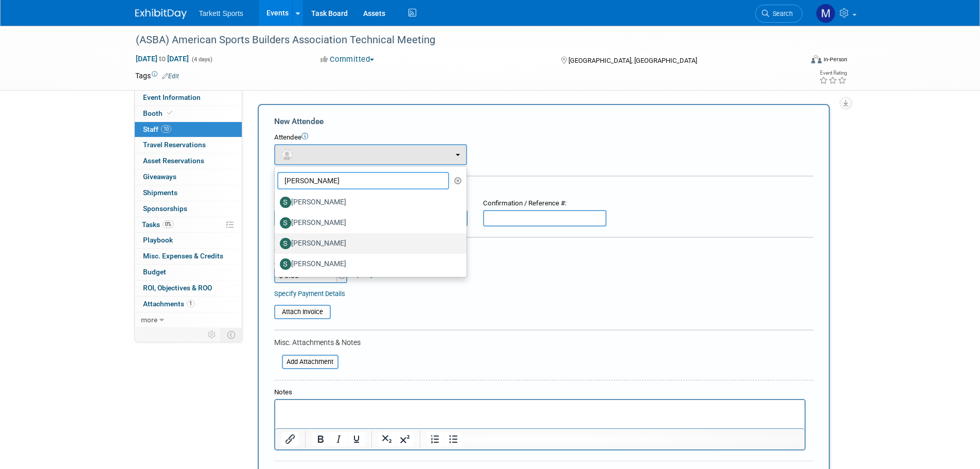
type input "steve"
click at [327, 236] on label "[PERSON_NAME]" at bounding box center [368, 243] width 176 height 16
click at [276, 239] on input "[PERSON_NAME]" at bounding box center [273, 242] width 7 height 7
select select "eed0d02e-2d6a-465a-8733-36e2f1798b40"
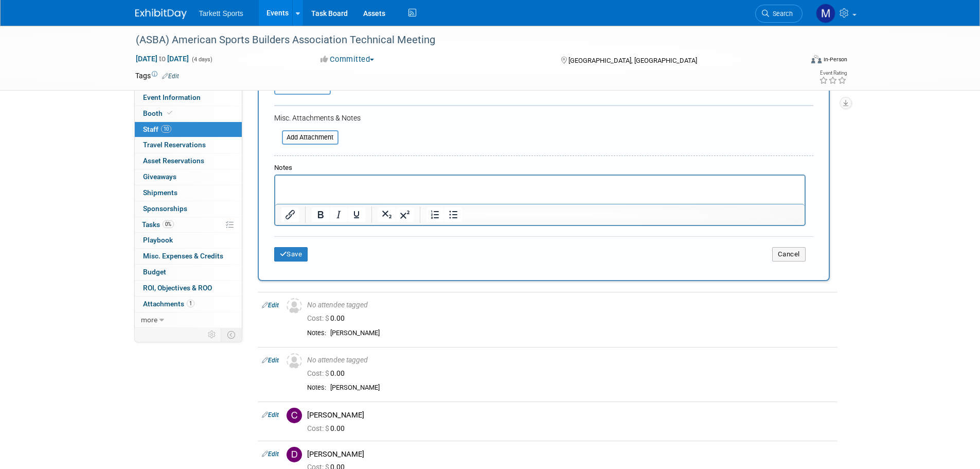
click at [308, 262] on div "Save Cancel" at bounding box center [543, 252] width 539 height 33
click at [302, 258] on button "Save" at bounding box center [291, 254] width 34 height 14
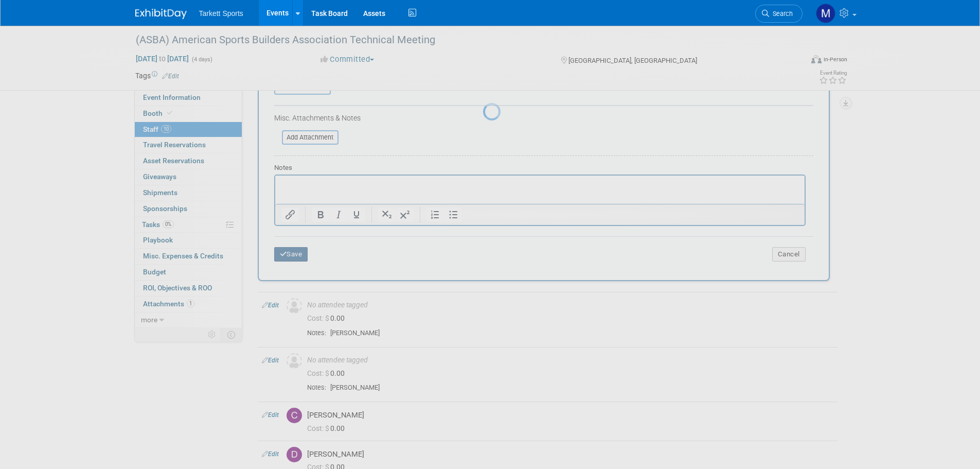
scroll to position [243, 0]
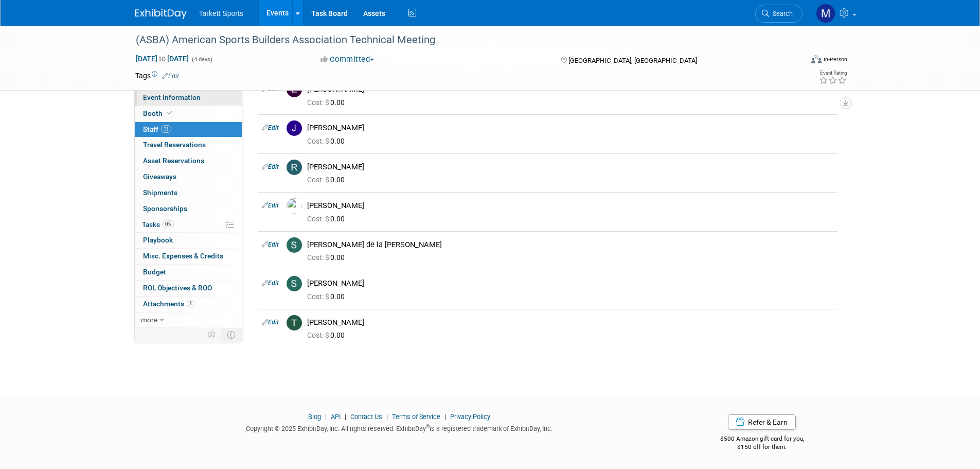
drag, startPoint x: 164, startPoint y: 100, endPoint x: 170, endPoint y: 102, distance: 6.9
click at [165, 100] on span "Event Information" at bounding box center [172, 97] width 58 height 8
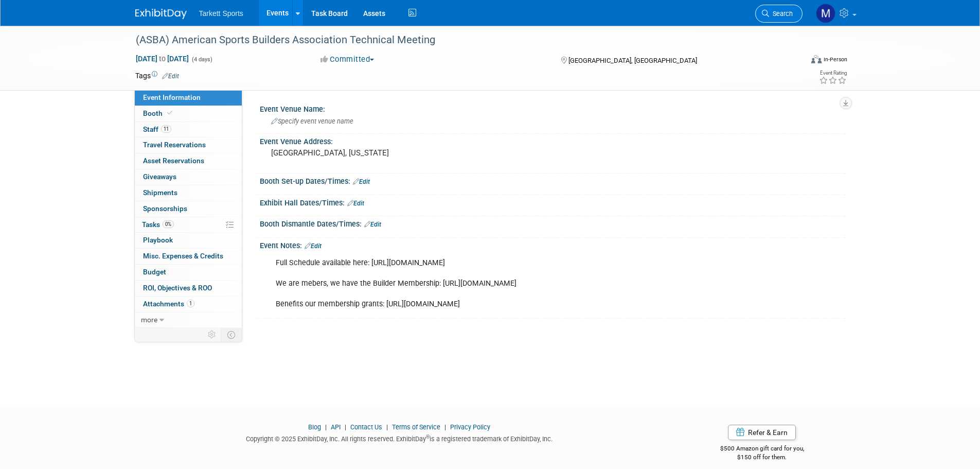
click at [773, 9] on link "Search" at bounding box center [778, 14] width 47 height 18
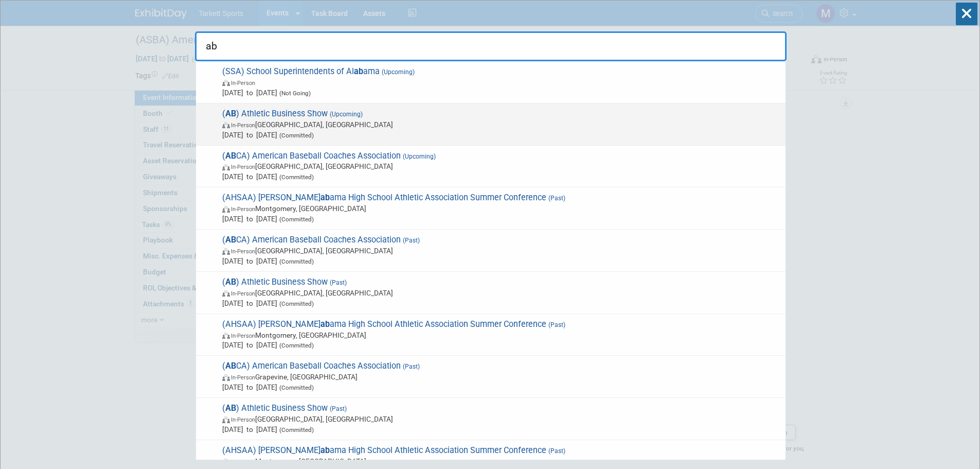
type input "ab"
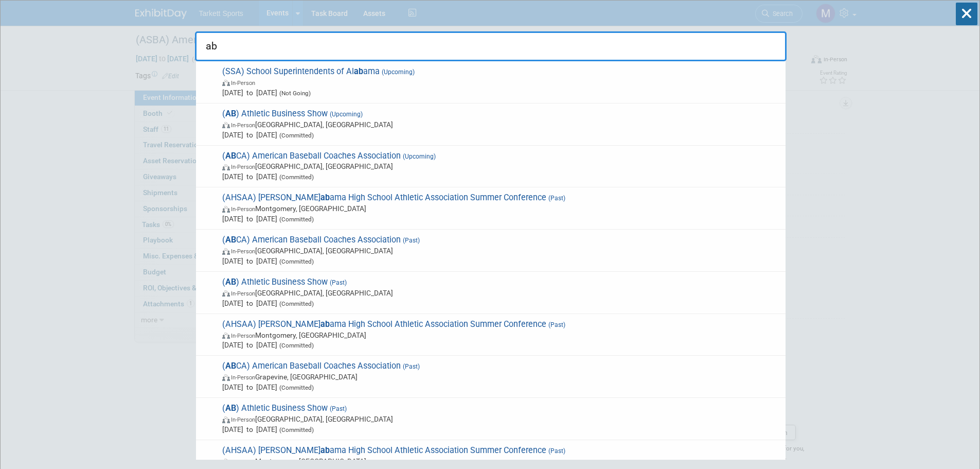
drag, startPoint x: 334, startPoint y: 119, endPoint x: 339, endPoint y: 119, distance: 5.2
click at [335, 119] on span "In-Person San Diego, CA" at bounding box center [501, 124] width 558 height 10
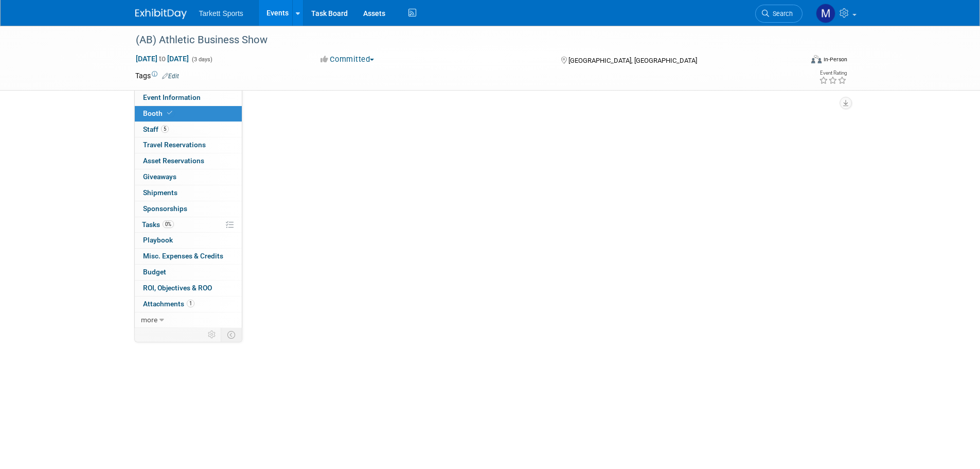
select select "FieldTurf, [PERSON_NAME], Indoor"
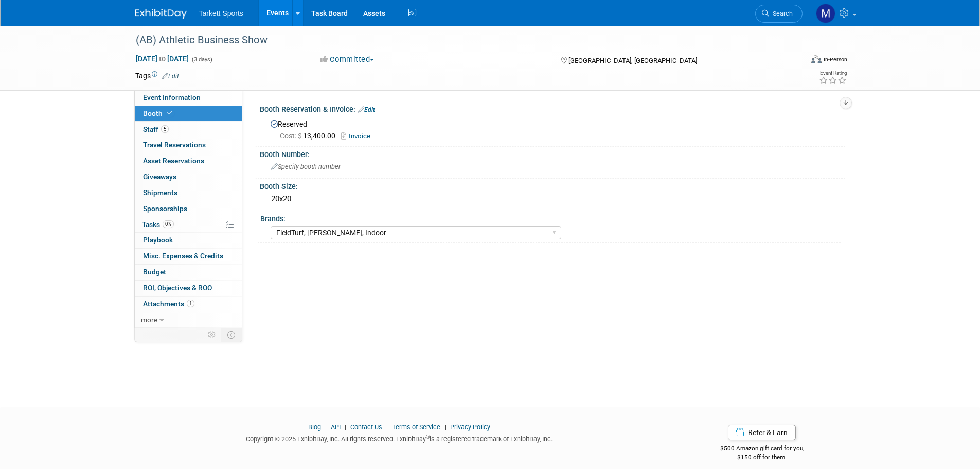
click at [365, 132] on link "Invoice" at bounding box center [358, 136] width 34 height 8
drag, startPoint x: 179, startPoint y: 133, endPoint x: 185, endPoint y: 130, distance: 6.9
click at [180, 133] on link "5 Staff 5" at bounding box center [188, 129] width 107 height 15
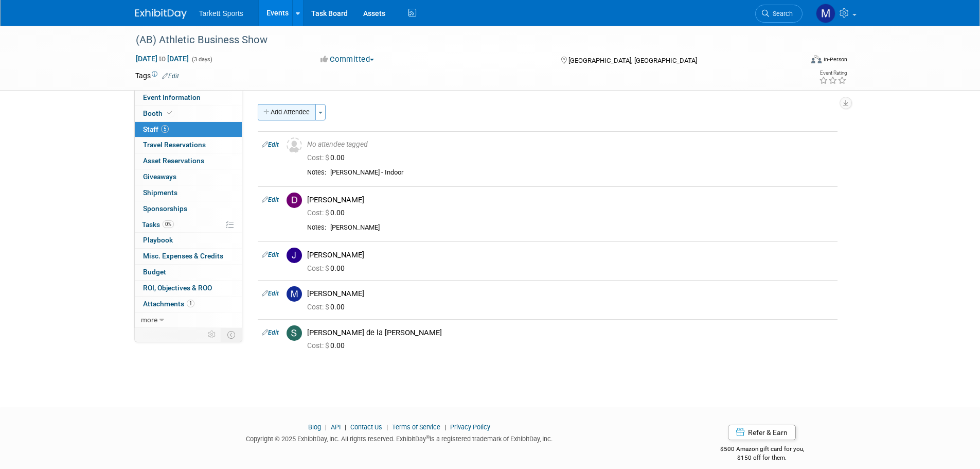
click at [303, 108] on button "Add Attendee" at bounding box center [287, 112] width 58 height 16
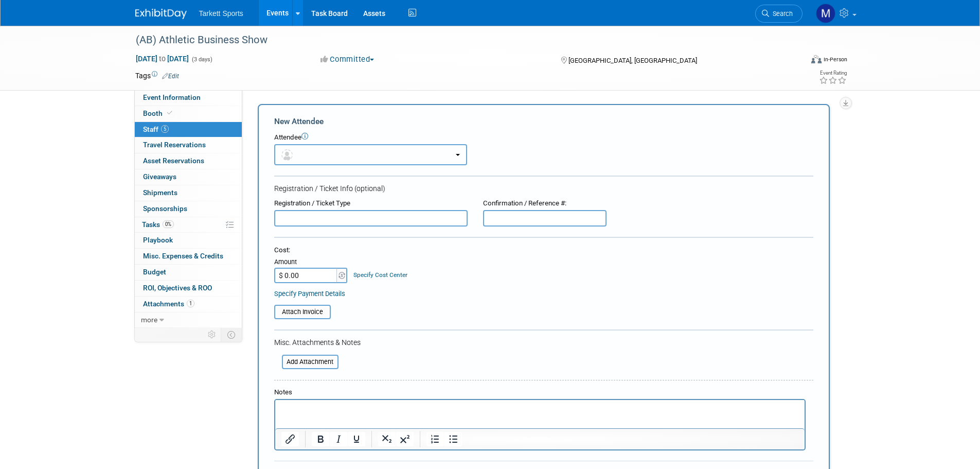
click at [335, 161] on button "button" at bounding box center [370, 154] width 193 height 21
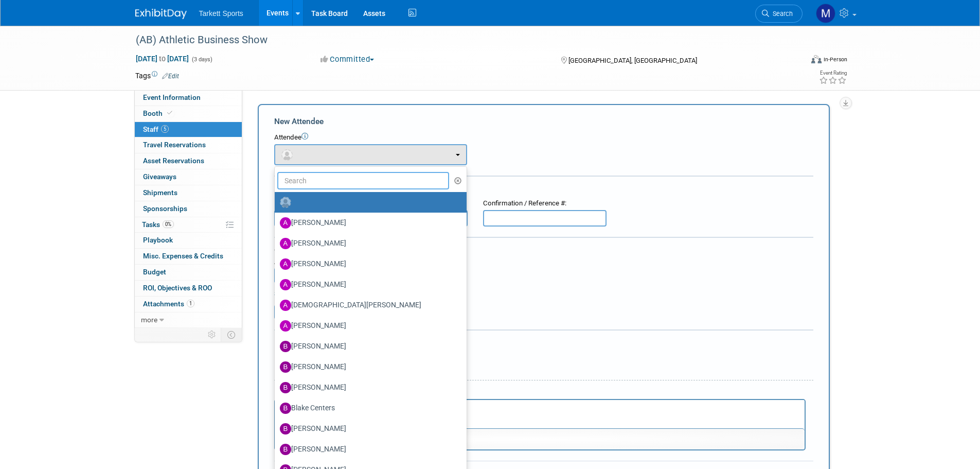
click at [334, 181] on input "text" at bounding box center [363, 180] width 172 height 17
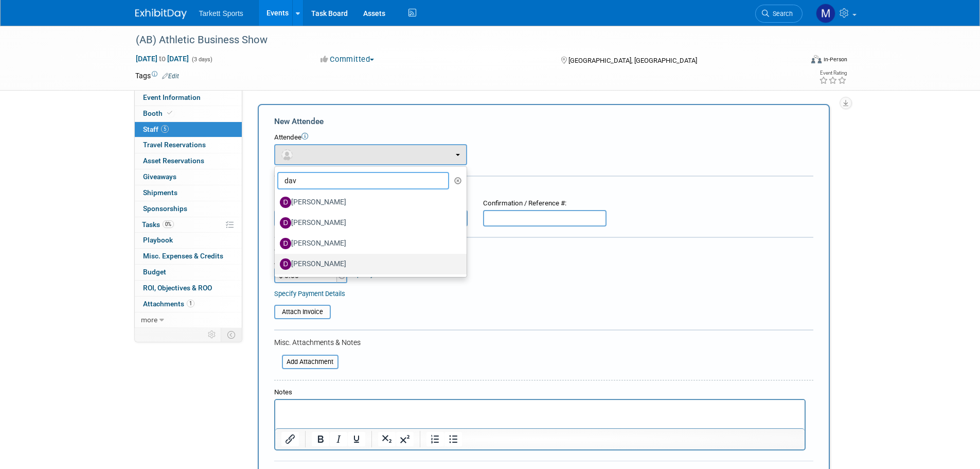
type input "dav"
click at [339, 261] on label "[PERSON_NAME]" at bounding box center [368, 264] width 176 height 16
click at [276, 261] on input "[PERSON_NAME]" at bounding box center [273, 262] width 7 height 7
select select "d0049554-5452-4f99-93d4-df3cfbcc2922"
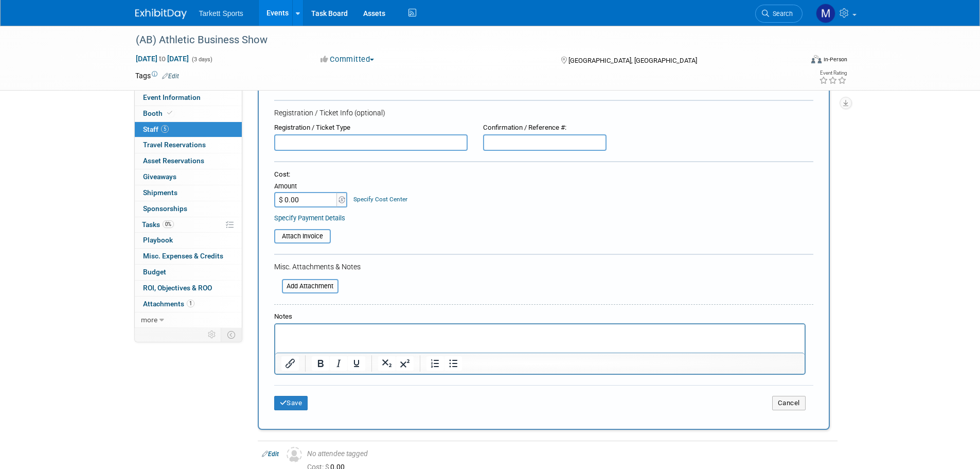
scroll to position [206, 0]
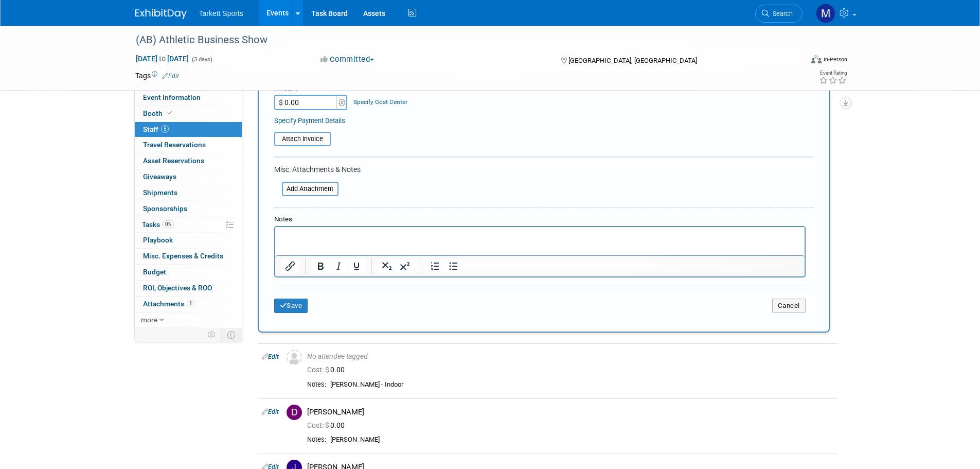
click at [347, 236] on p "Rich Text Area. Press ALT-0 for help." at bounding box center [540, 236] width 518 height 10
click at [292, 309] on button "Save" at bounding box center [291, 305] width 34 height 14
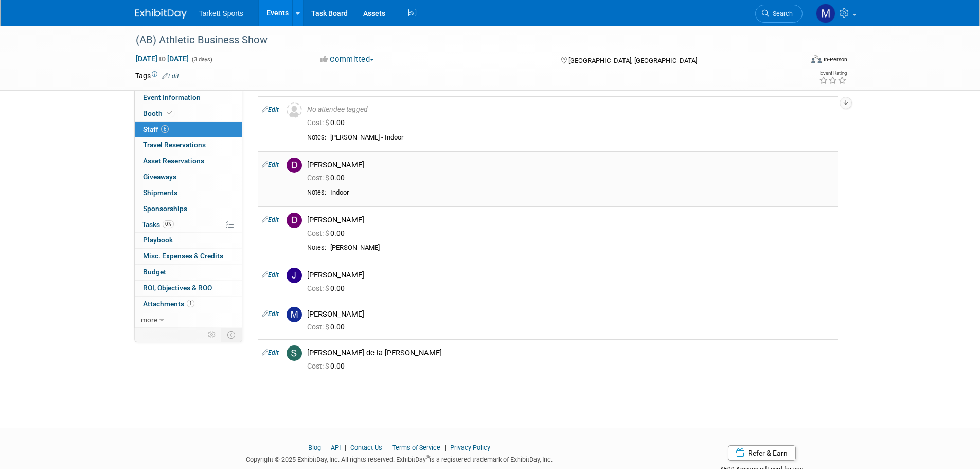
scroll to position [0, 0]
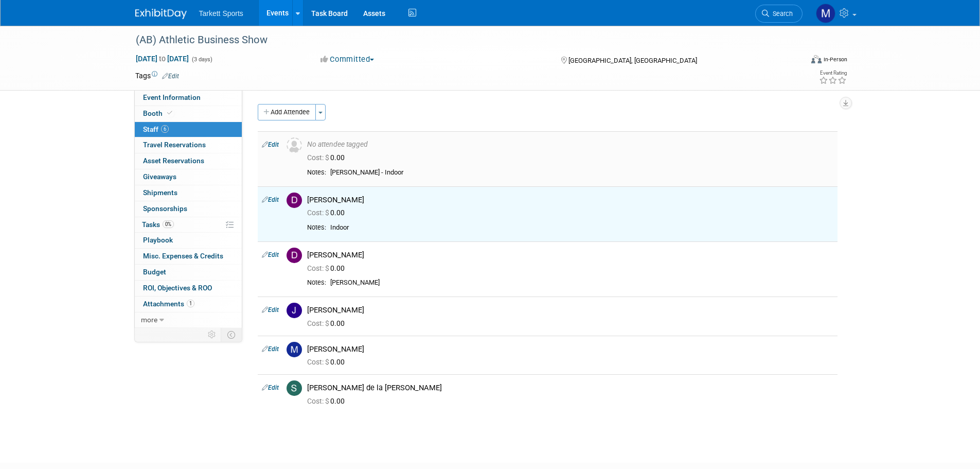
click at [276, 143] on link "Edit" at bounding box center [270, 144] width 17 height 7
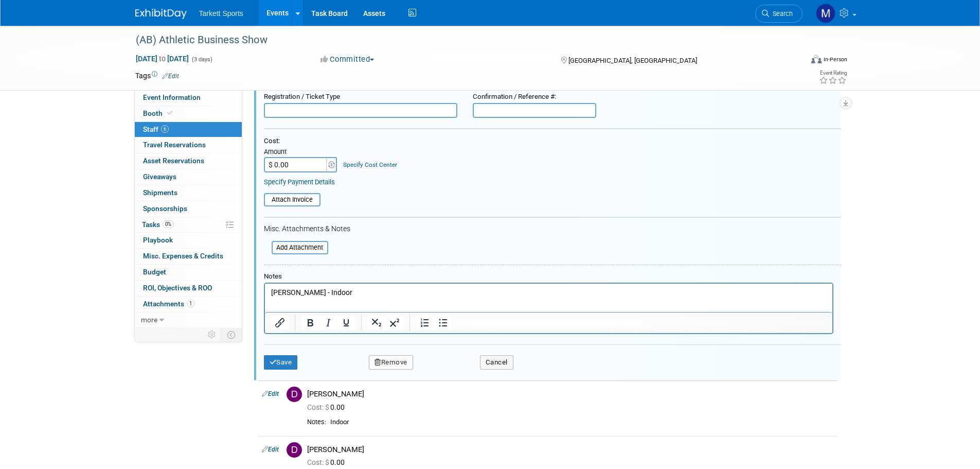
scroll to position [117, 0]
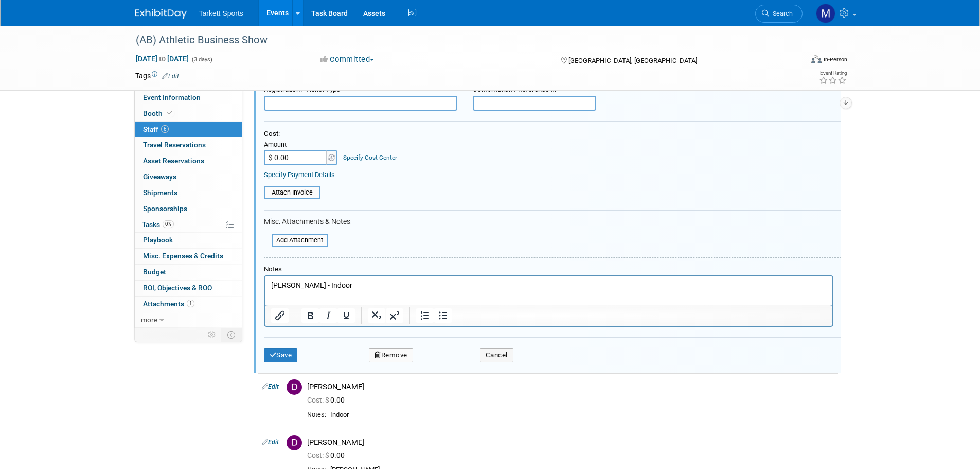
click at [399, 349] on button "Remove" at bounding box center [391, 355] width 44 height 14
click at [451, 362] on link "Yes" at bounding box center [447, 364] width 30 height 16
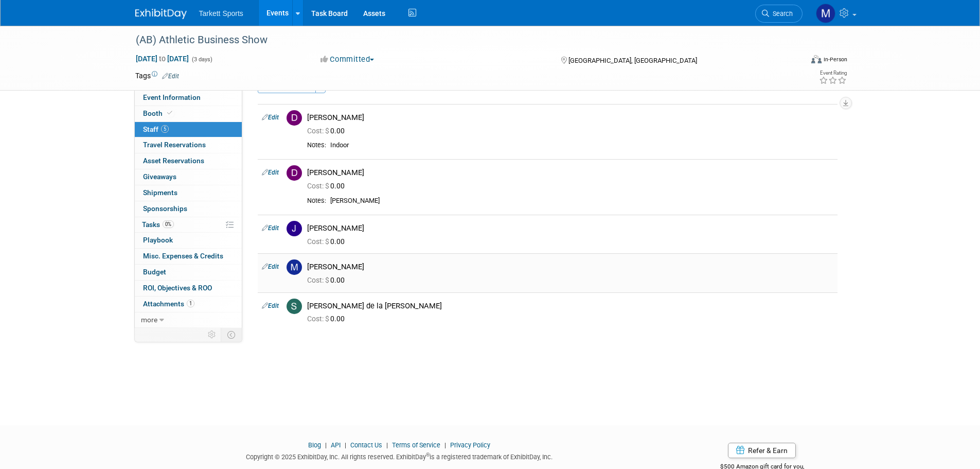
scroll to position [0, 0]
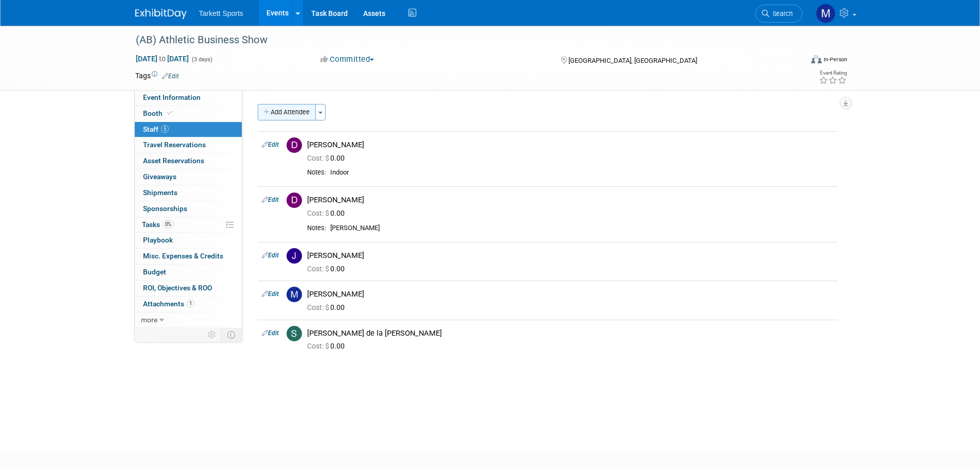
click at [280, 112] on button "Add Attendee" at bounding box center [287, 112] width 58 height 16
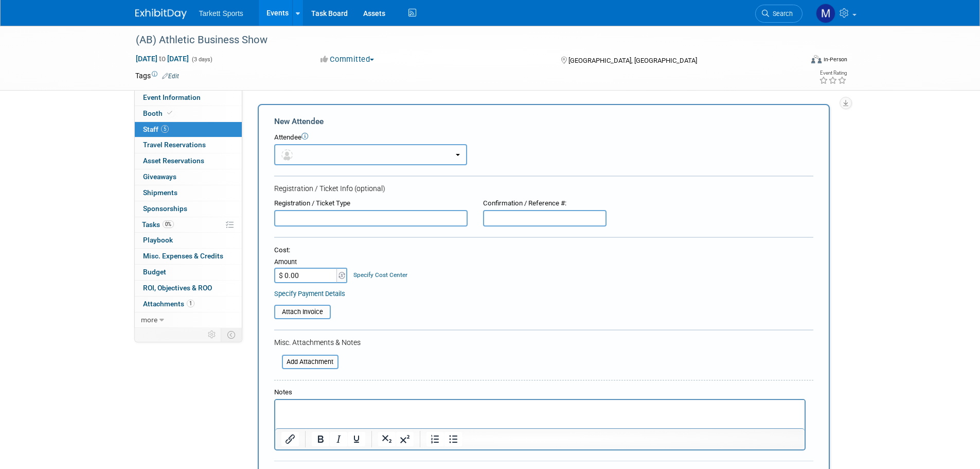
click at [330, 159] on button "button" at bounding box center [370, 154] width 193 height 21
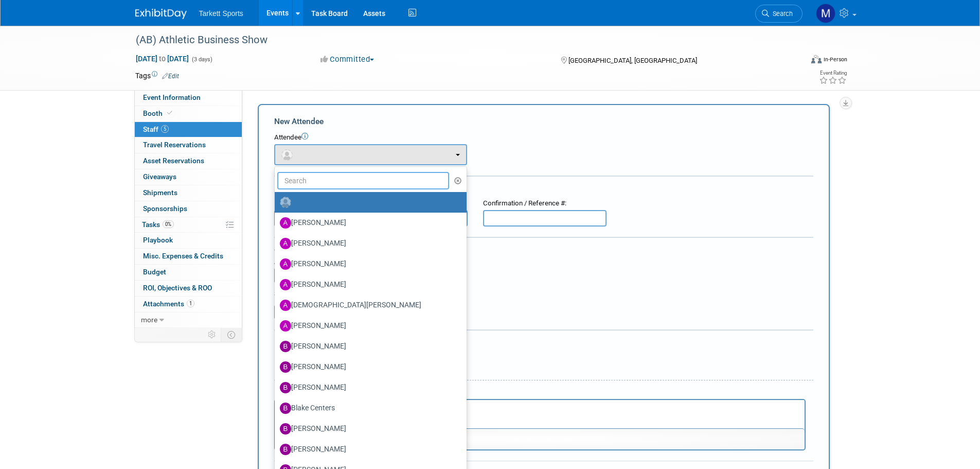
click at [338, 182] on input "text" at bounding box center [363, 180] width 172 height 17
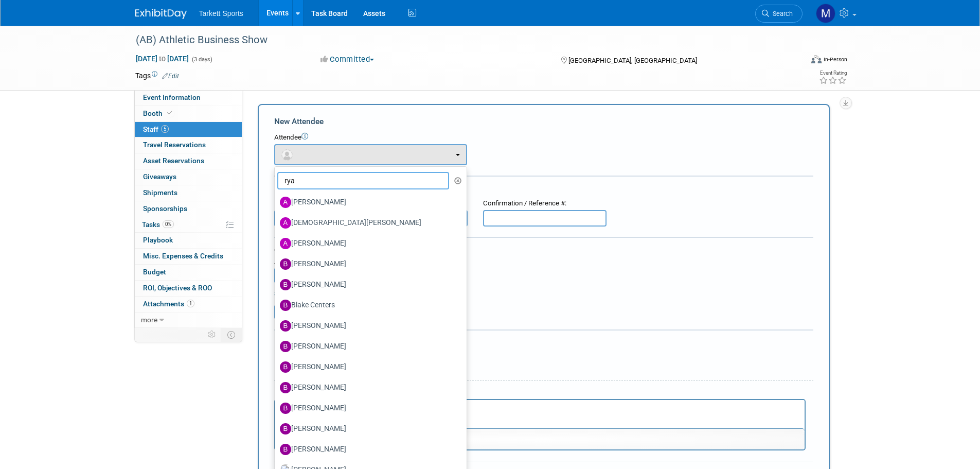
type input "ryan"
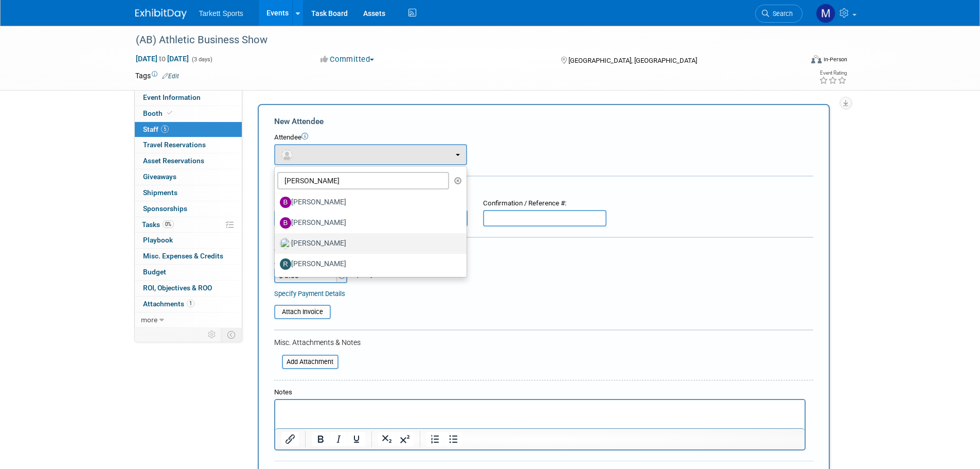
click at [305, 242] on label "[PERSON_NAME]" at bounding box center [368, 243] width 176 height 16
click at [276, 242] on input "[PERSON_NAME]" at bounding box center [273, 242] width 7 height 7
select select "5835bbcd-30e7-4bc8-9c25-fa6e96dd8eaa"
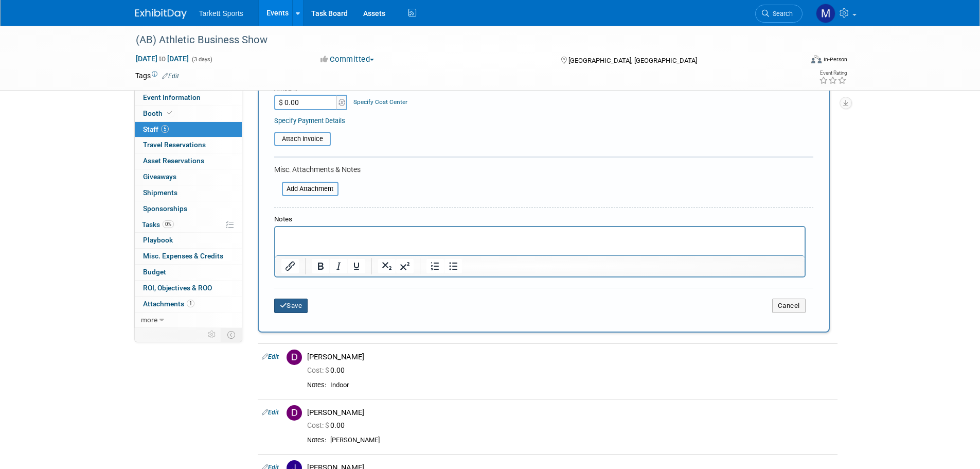
click at [300, 313] on button "Save" at bounding box center [291, 305] width 34 height 14
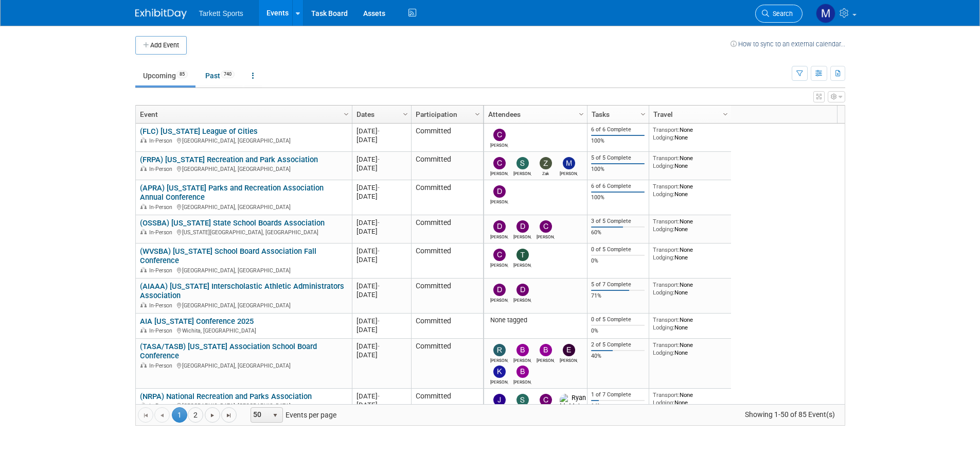
click at [764, 14] on icon at bounding box center [765, 13] width 7 height 7
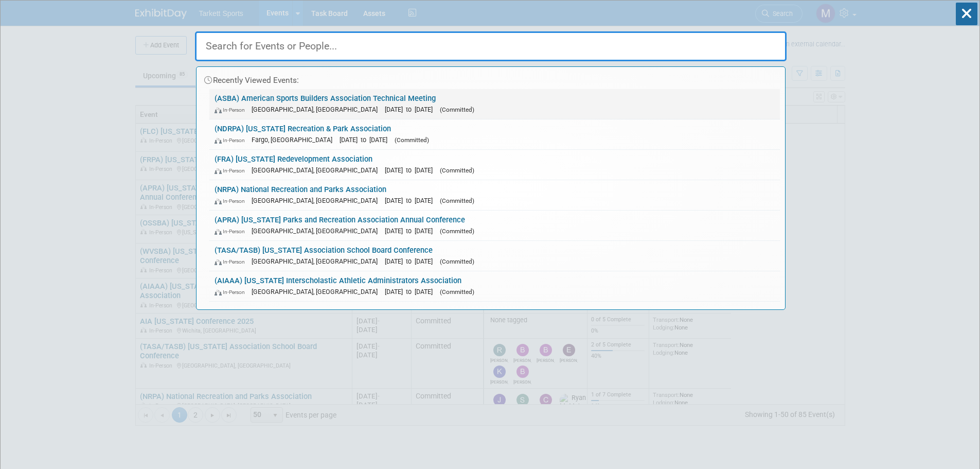
click at [389, 103] on link "(ASBA) American Sports Builders Association Technical Meeting In-Person San Ant…" at bounding box center [494, 104] width 571 height 30
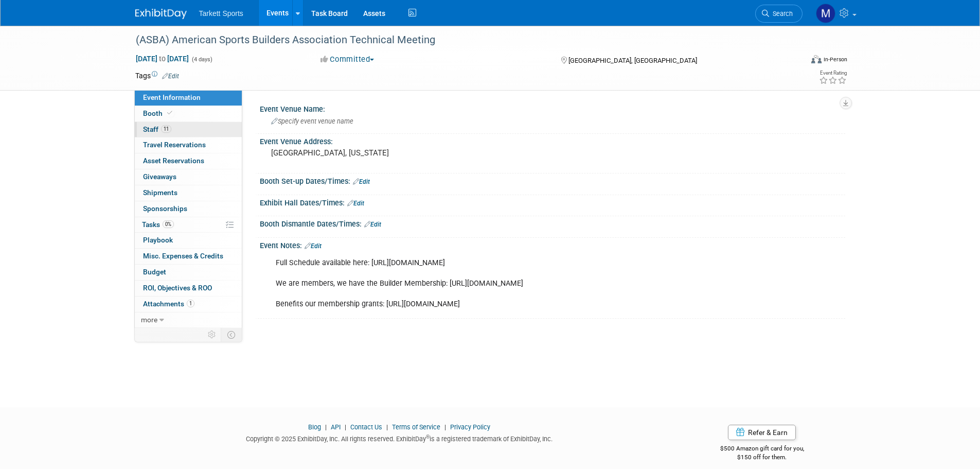
click at [186, 134] on link "11 Staff 11" at bounding box center [188, 129] width 107 height 15
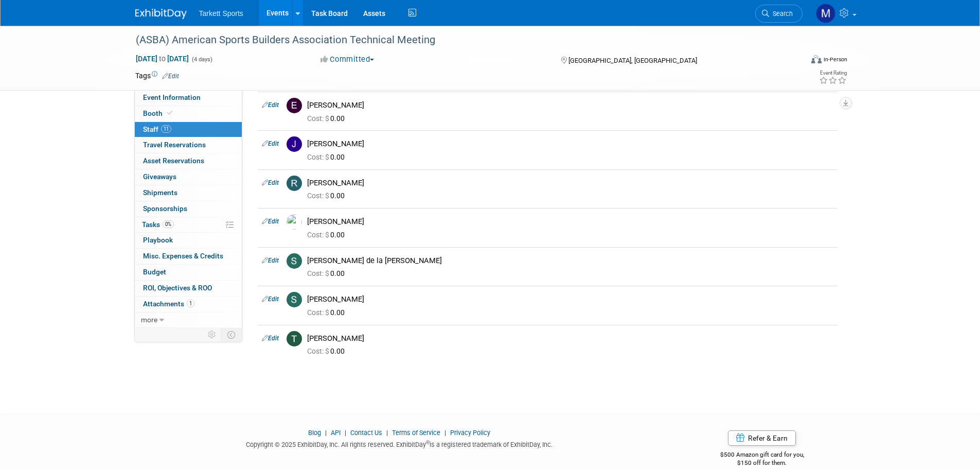
scroll to position [243, 0]
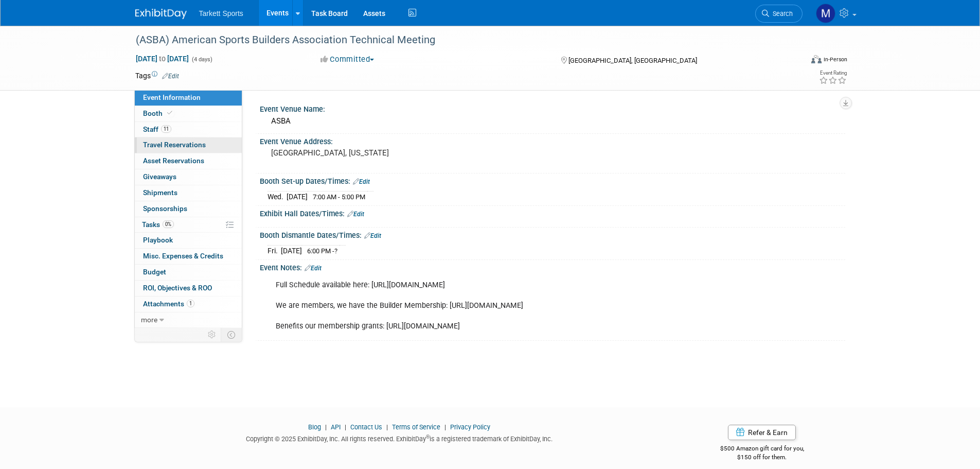
scroll to position [10, 0]
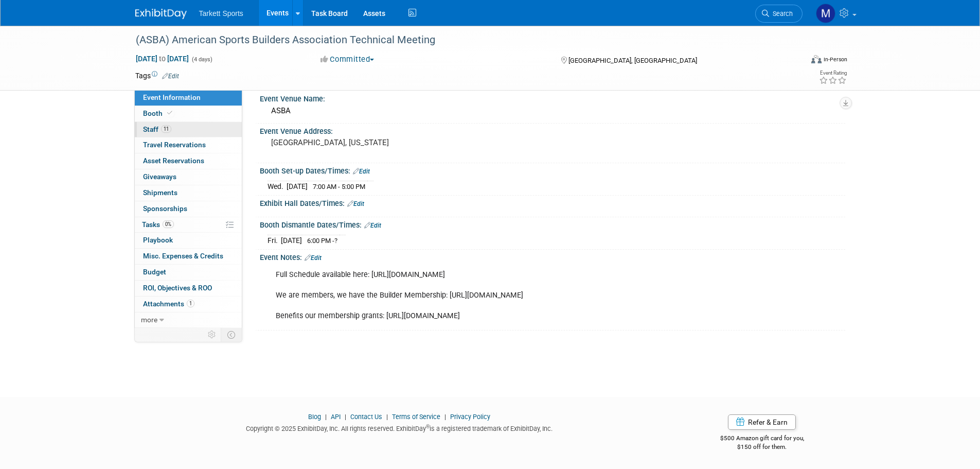
click at [175, 131] on link "11 Staff 11" at bounding box center [188, 129] width 107 height 15
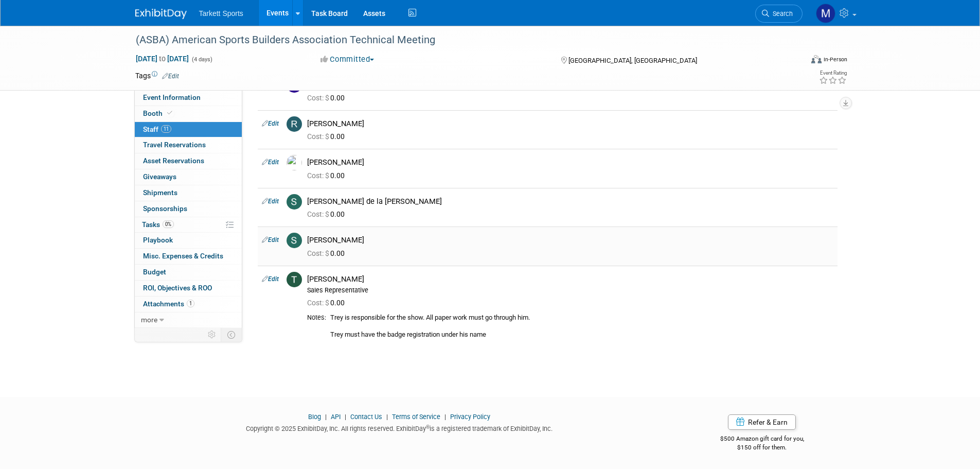
scroll to position [0, 0]
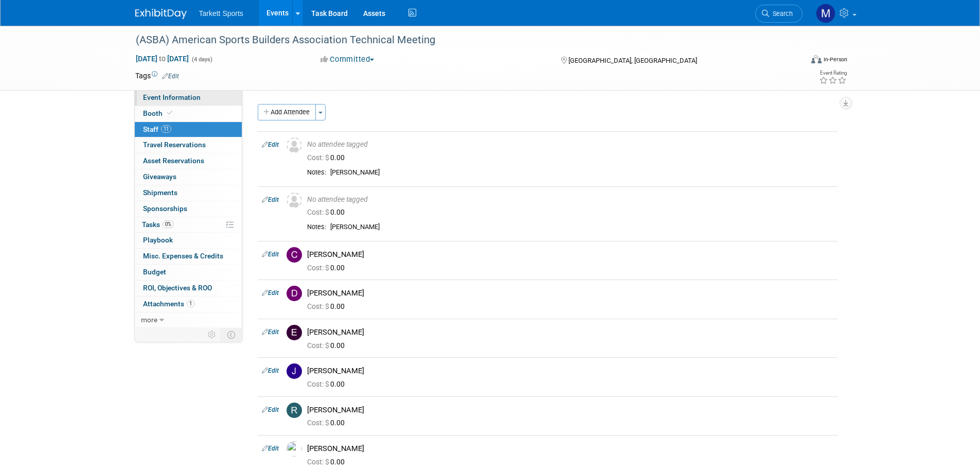
click at [179, 94] on span "Event Information" at bounding box center [172, 97] width 58 height 8
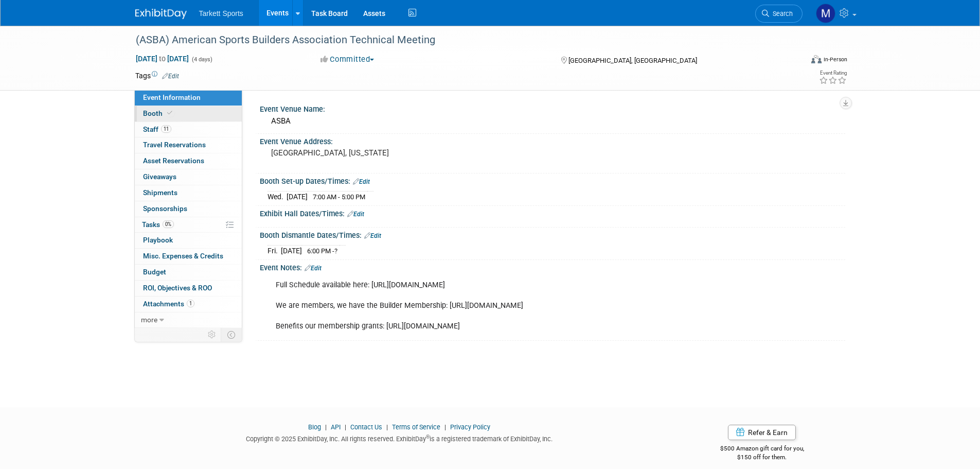
click at [180, 118] on link "Booth" at bounding box center [188, 113] width 107 height 15
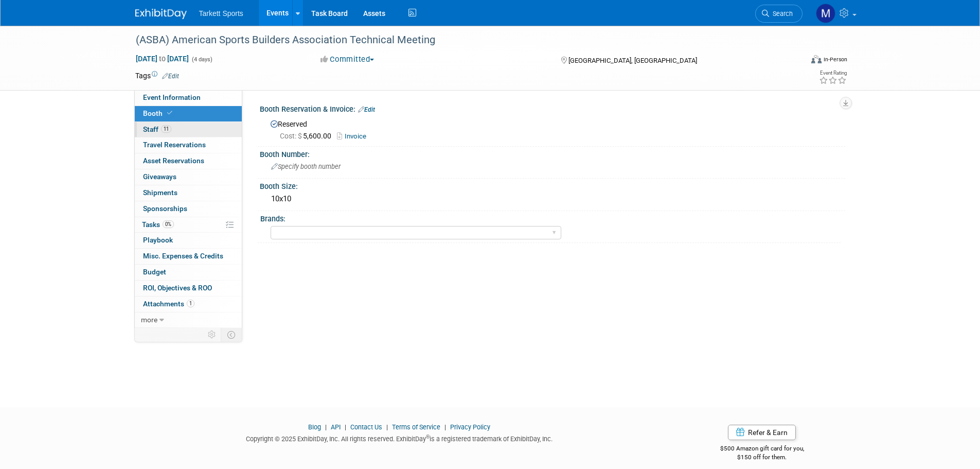
click at [193, 125] on link "11 Staff 11" at bounding box center [188, 129] width 107 height 15
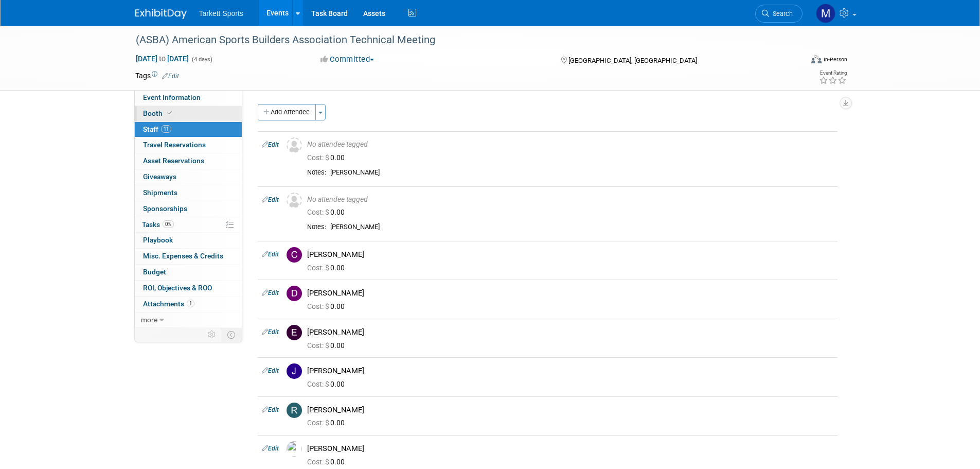
drag, startPoint x: 190, startPoint y: 97, endPoint x: 211, endPoint y: 105, distance: 22.4
click at [190, 96] on span "Event Information" at bounding box center [172, 97] width 58 height 8
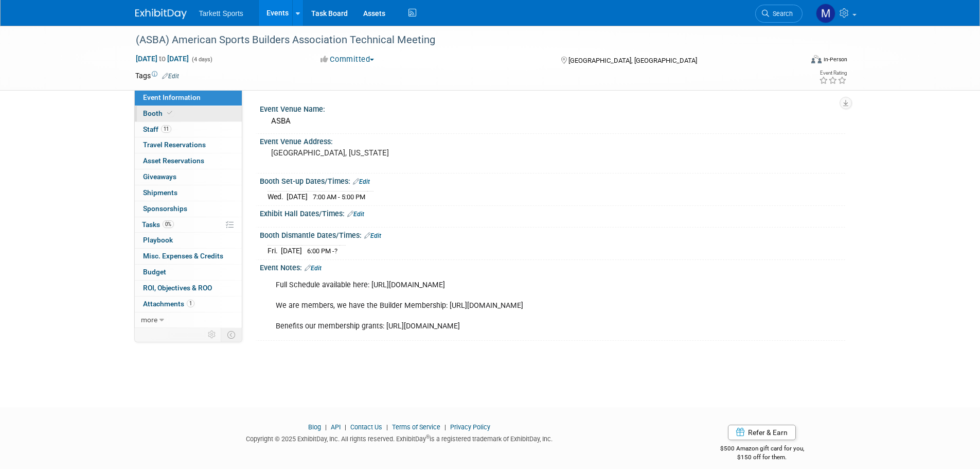
click at [187, 118] on link "Booth" at bounding box center [188, 113] width 107 height 15
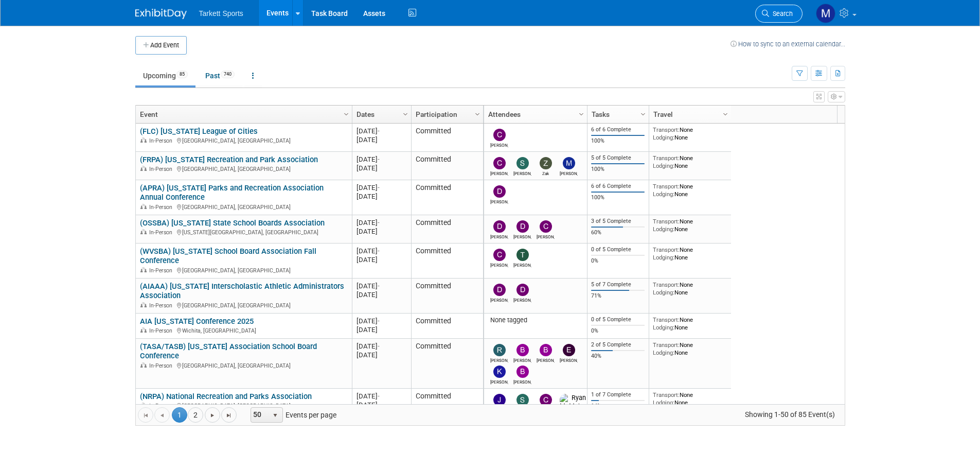
click at [781, 10] on span "Search" at bounding box center [781, 14] width 24 height 8
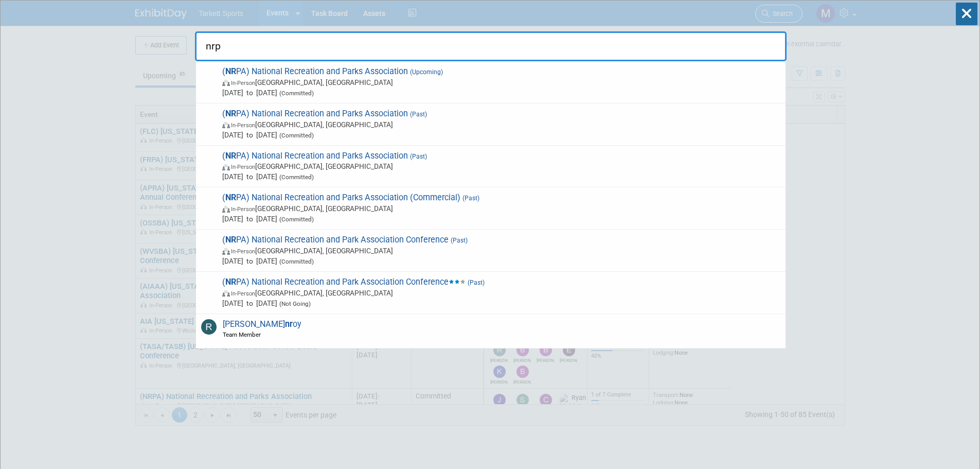
type input "nrpa"
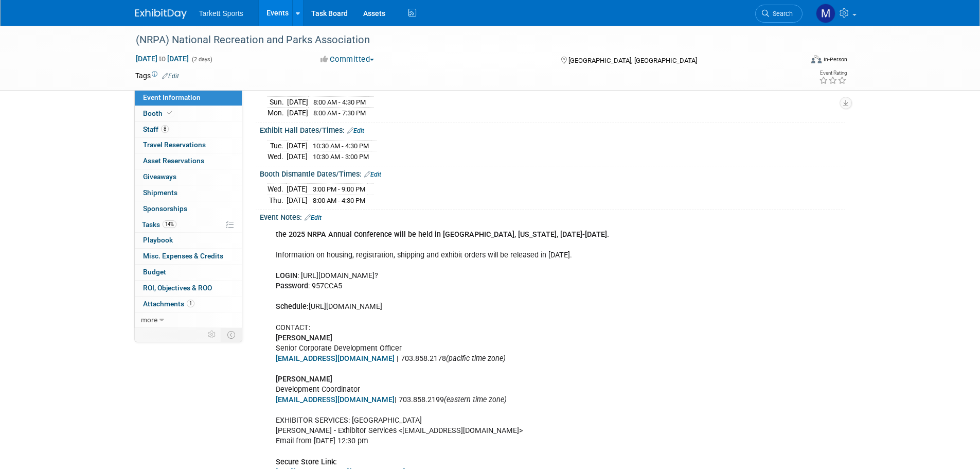
scroll to position [103, 0]
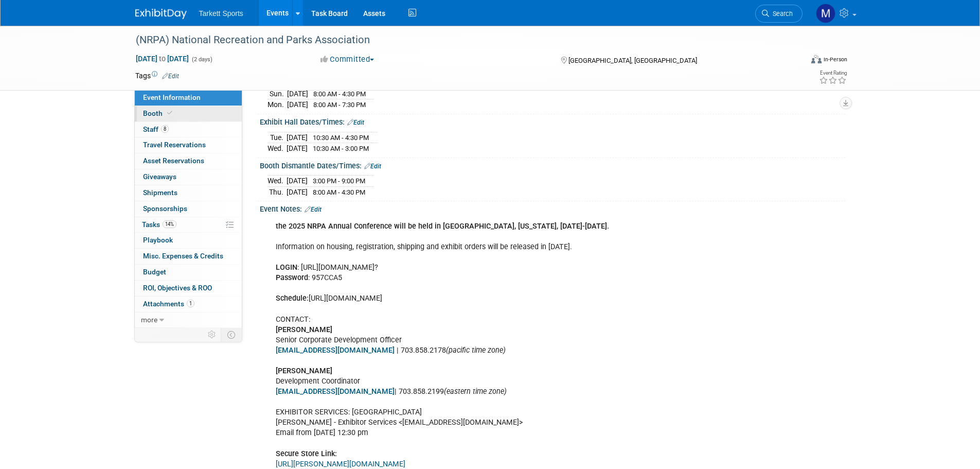
click at [175, 114] on link "Booth" at bounding box center [188, 113] width 107 height 15
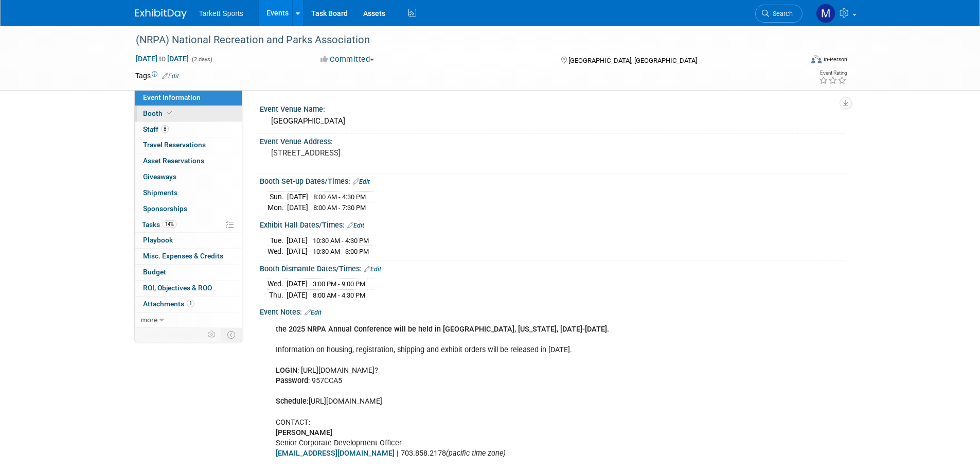
select select "FieldTurf, [PERSON_NAME], Indoor, Tarkett Sports Construction"
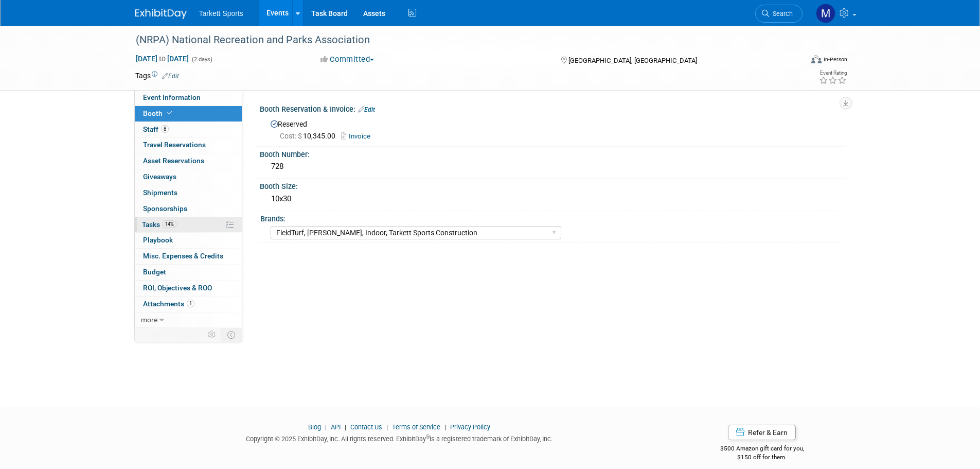
click at [183, 232] on link "14% Tasks 14%" at bounding box center [188, 224] width 107 height 15
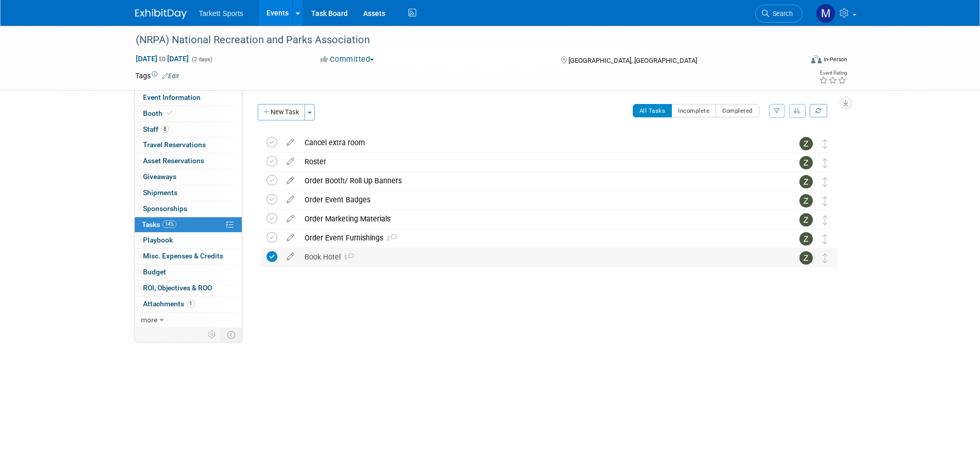
click at [365, 256] on div "Book Hotel 5" at bounding box center [539, 256] width 480 height 17
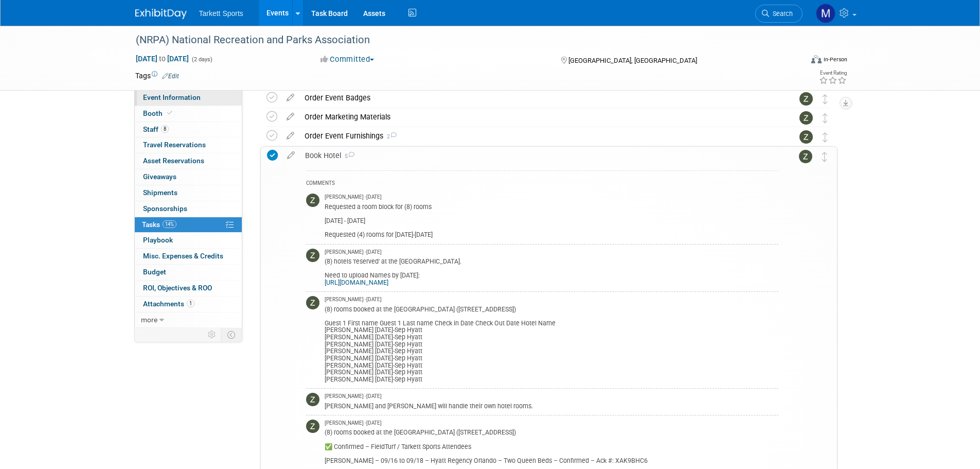
scroll to position [103, 0]
click at [181, 99] on span "Event Information" at bounding box center [172, 97] width 58 height 8
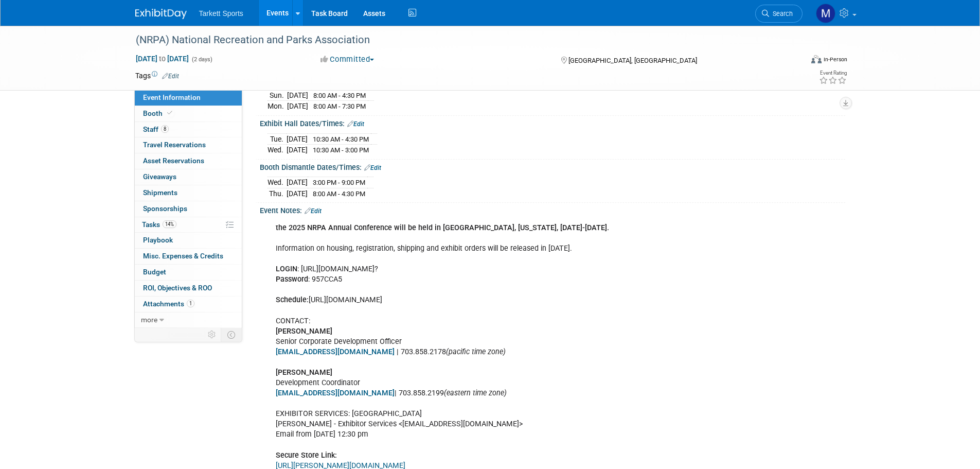
scroll to position [101, 0]
click at [202, 119] on link "Booth" at bounding box center [188, 113] width 107 height 15
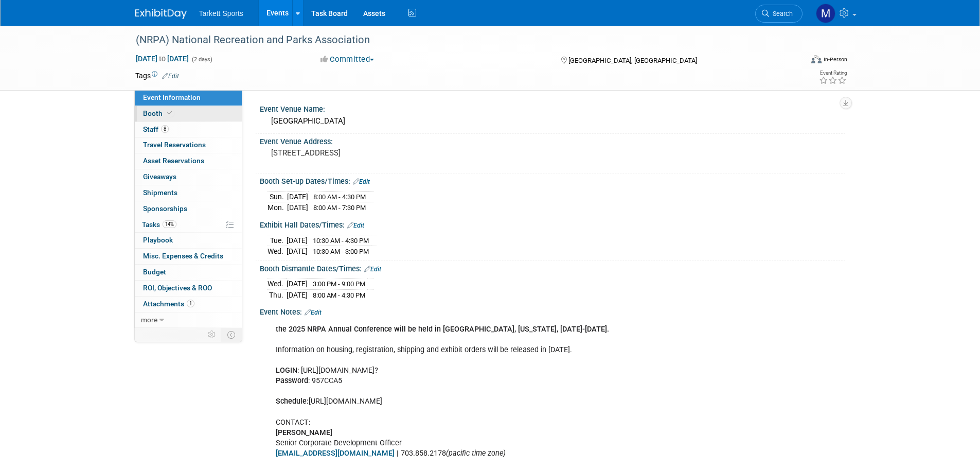
select select "FieldTurf, [PERSON_NAME], Indoor, Tarkett Sports Construction"
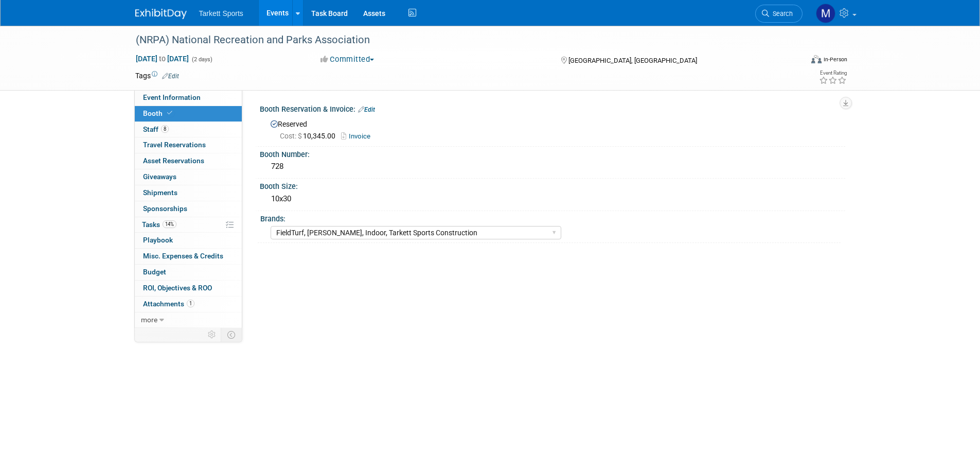
click at [357, 134] on link "Invoice" at bounding box center [358, 136] width 34 height 8
click at [777, 10] on span "Search" at bounding box center [781, 14] width 24 height 8
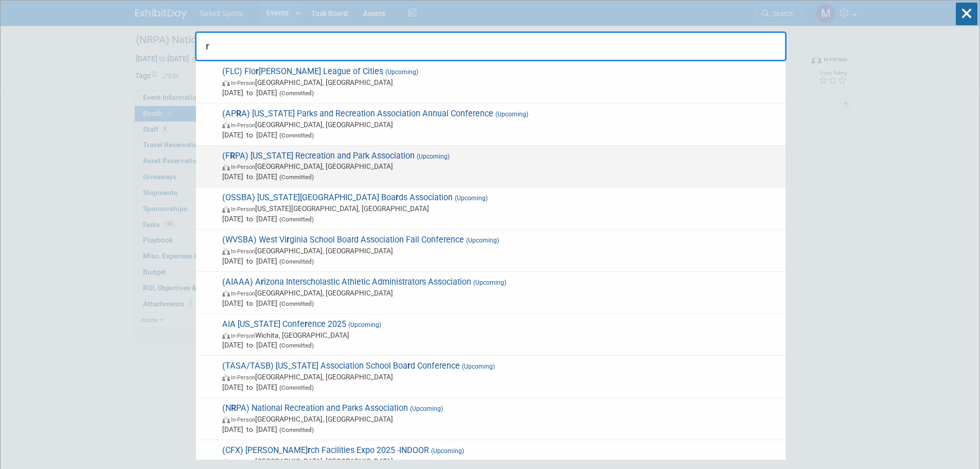
type input "r"
click at [320, 152] on span "(F R PA) Florida Recreation and Park Association (Upcoming) In-Person Orlando, …" at bounding box center [499, 166] width 561 height 31
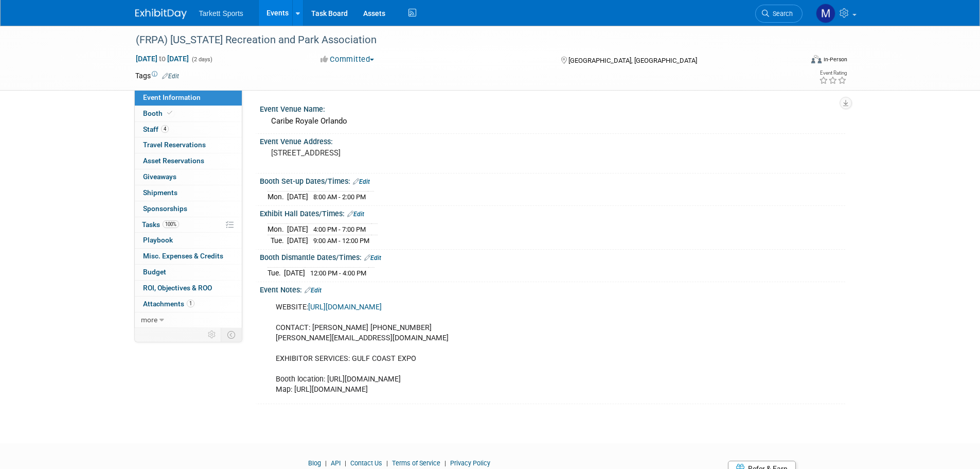
click at [376, 307] on link "[URL][DOMAIN_NAME]" at bounding box center [345, 307] width 74 height 9
